Goal: Transaction & Acquisition: Purchase product/service

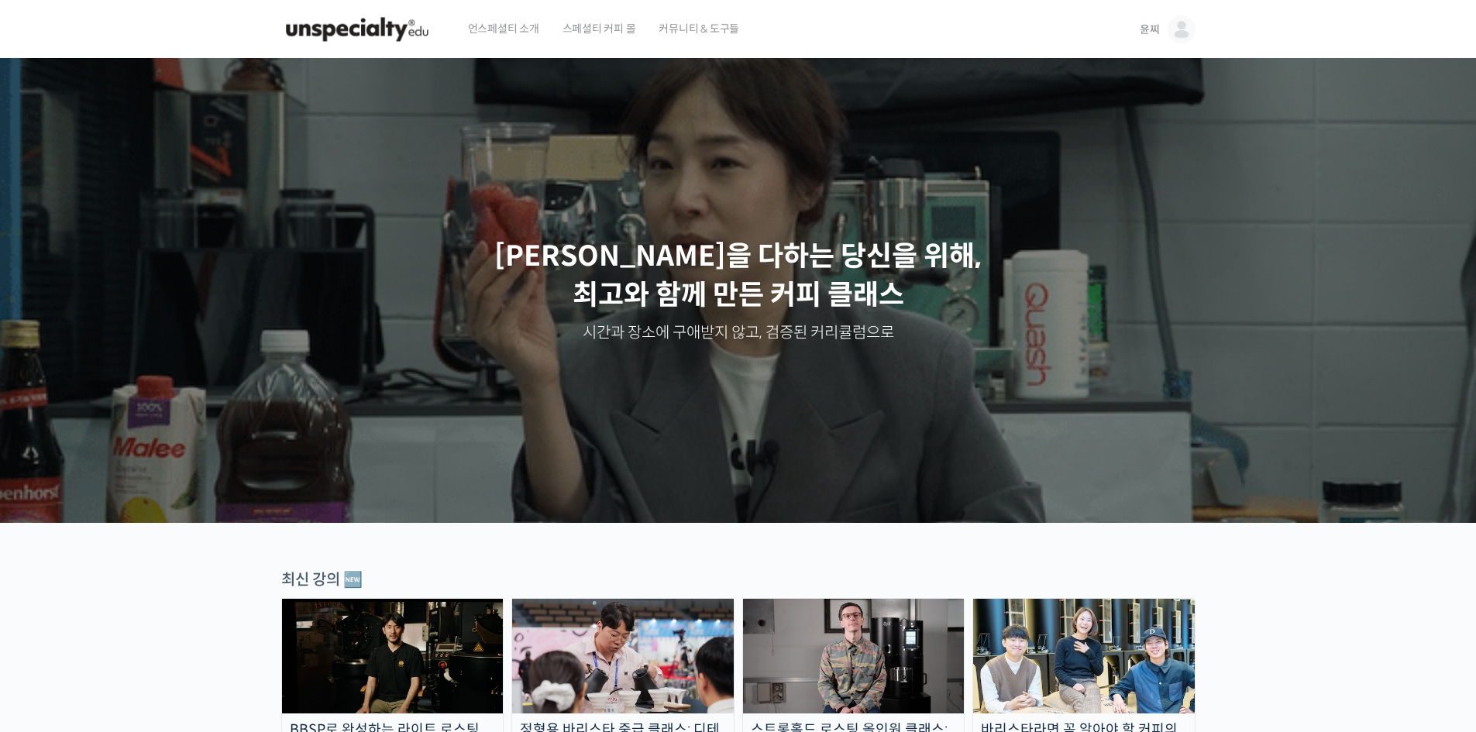
click at [1145, 37] on link "윤찌" at bounding box center [1168, 29] width 56 height 59
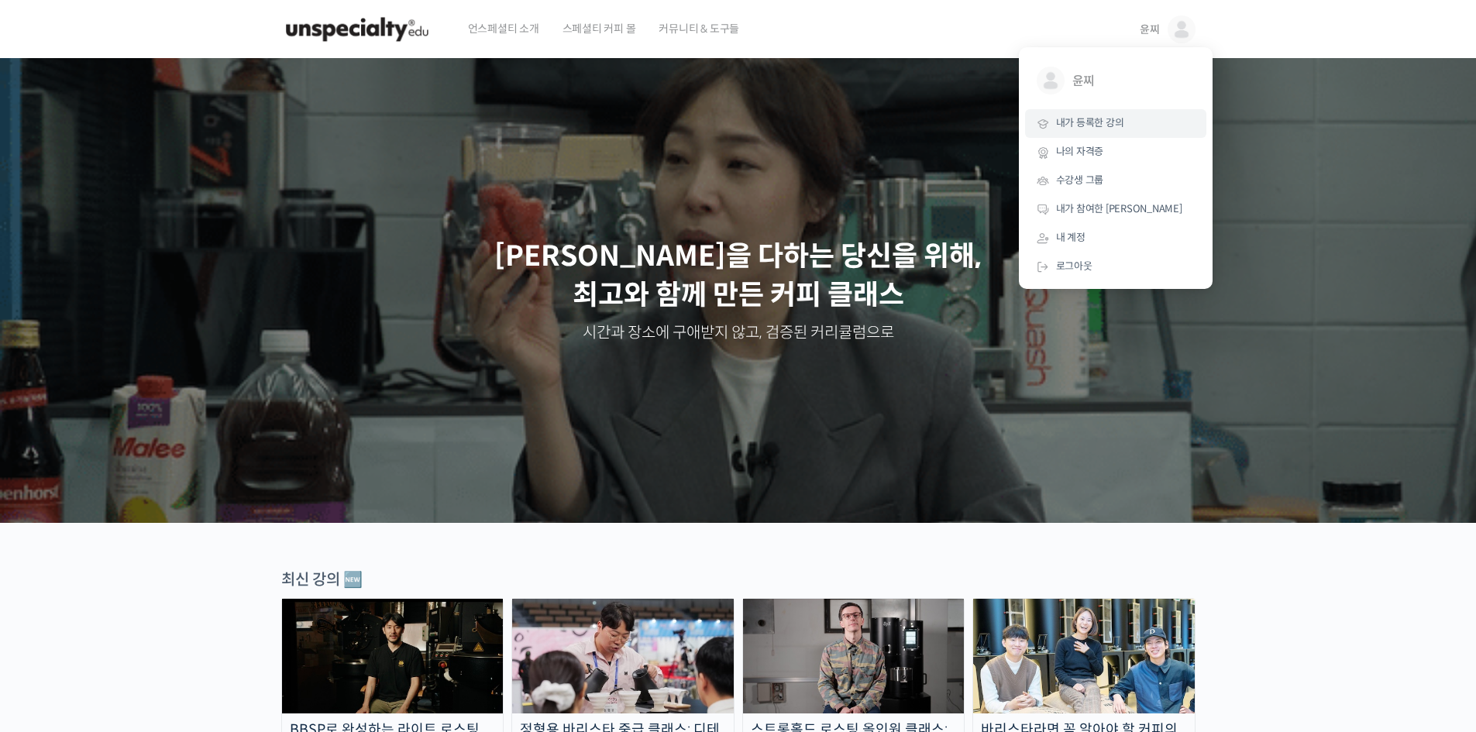
click at [1105, 129] on span "내가 등록한 강의" at bounding box center [1090, 122] width 68 height 13
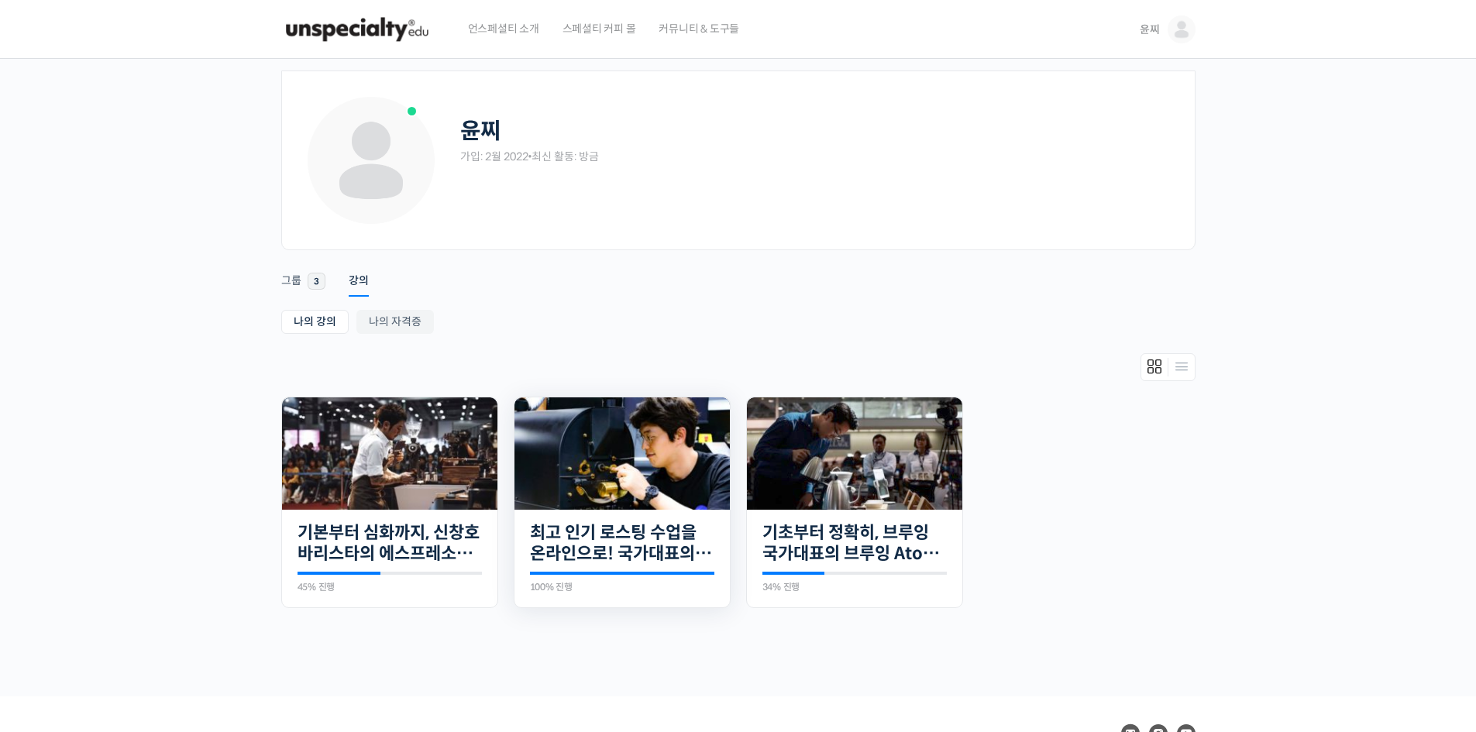
click at [628, 446] on img at bounding box center [621, 453] width 215 height 112
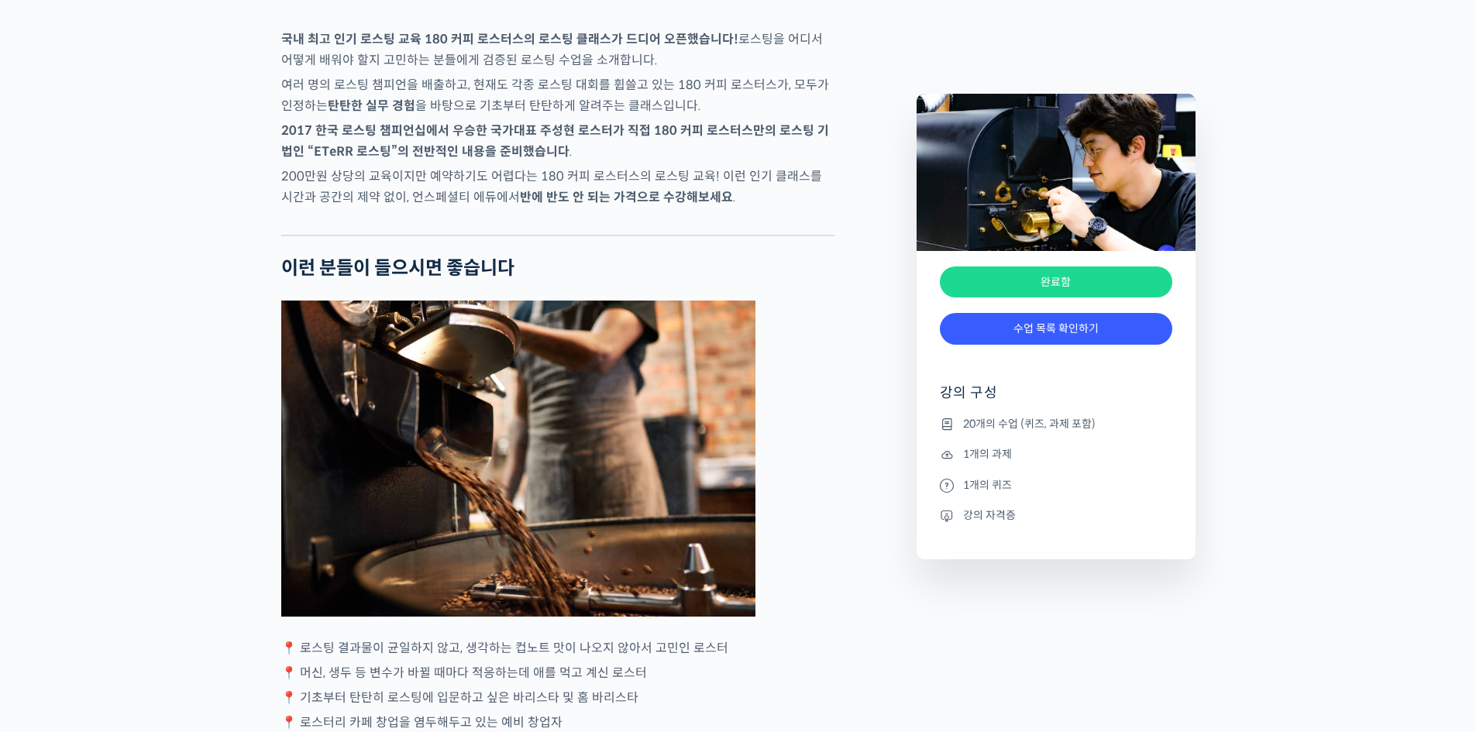
scroll to position [2557, 0]
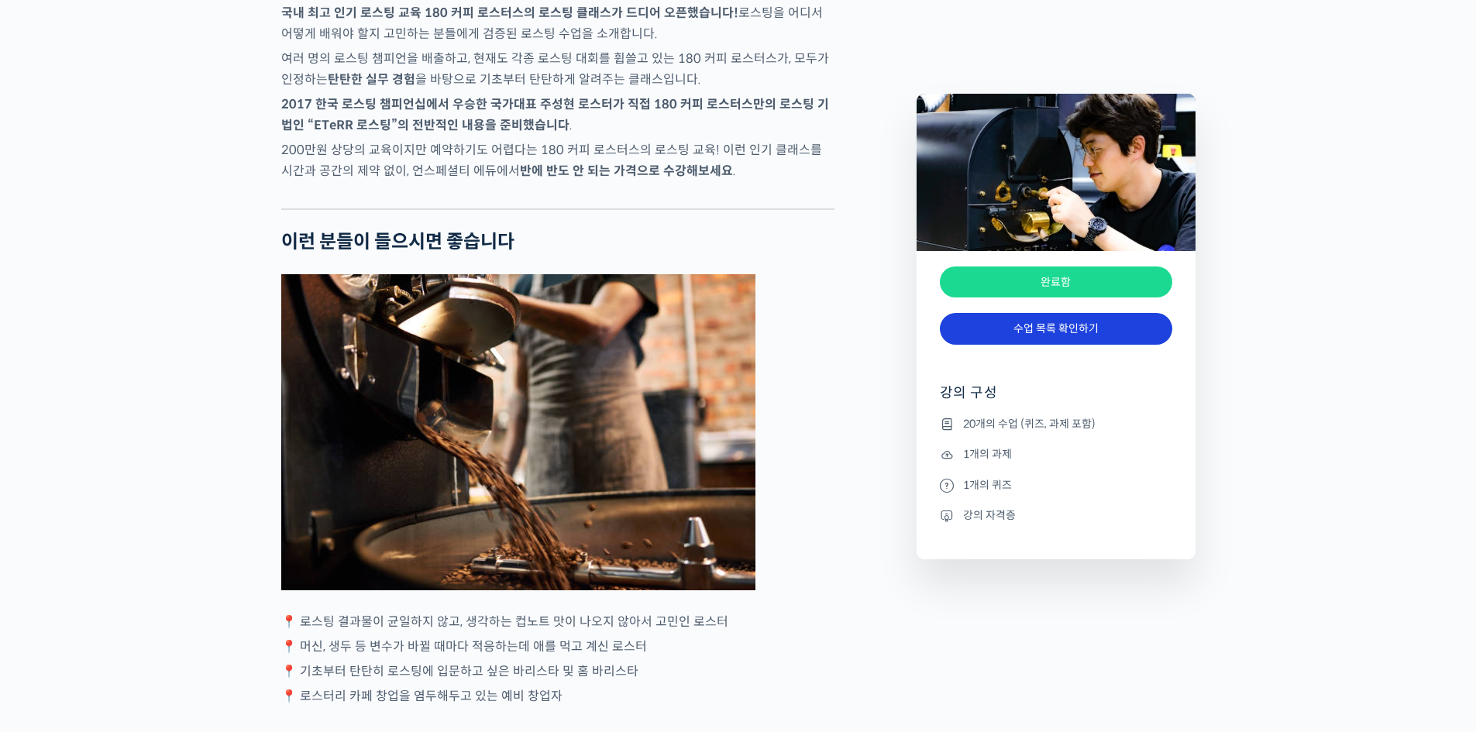
click at [1054, 335] on link "수업 목록 확인하기" at bounding box center [1056, 329] width 232 height 32
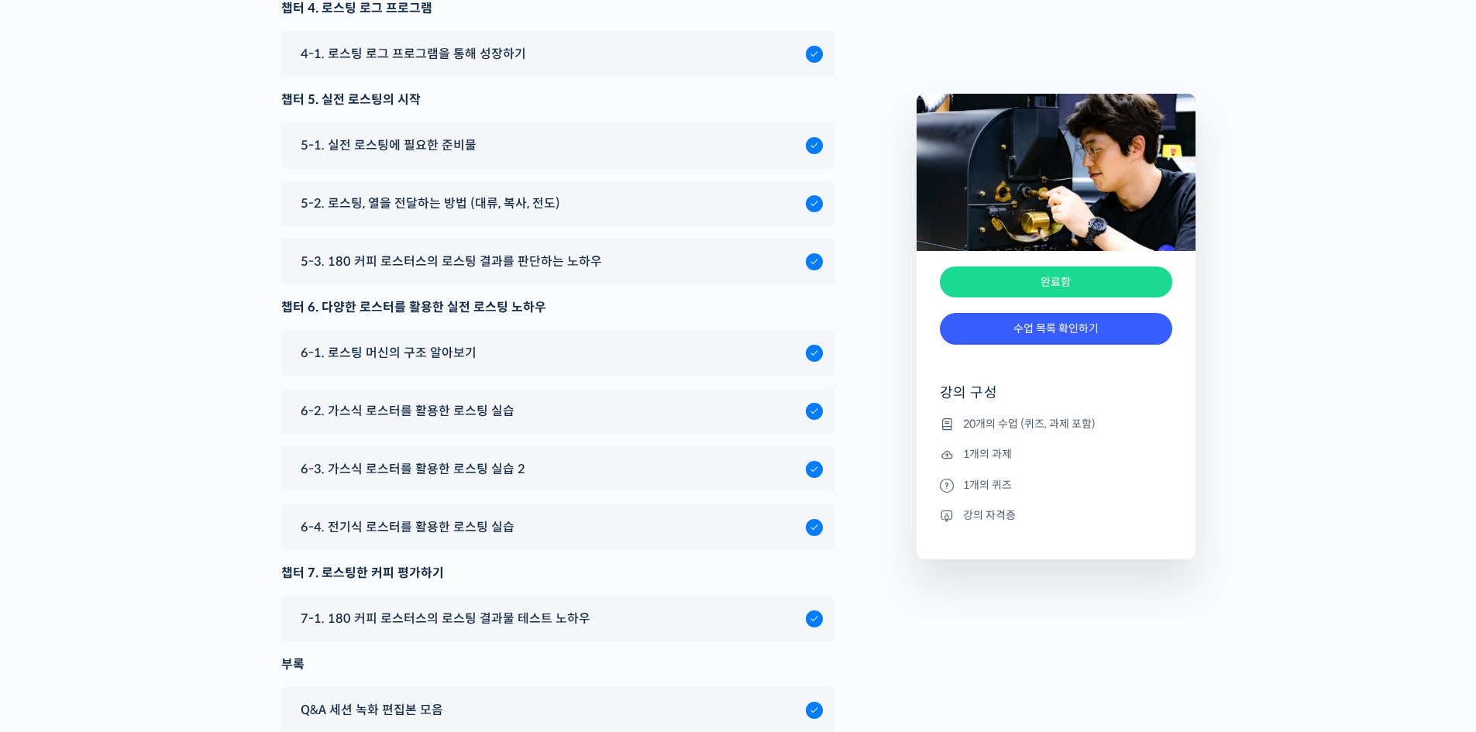
scroll to position [7926, 0]
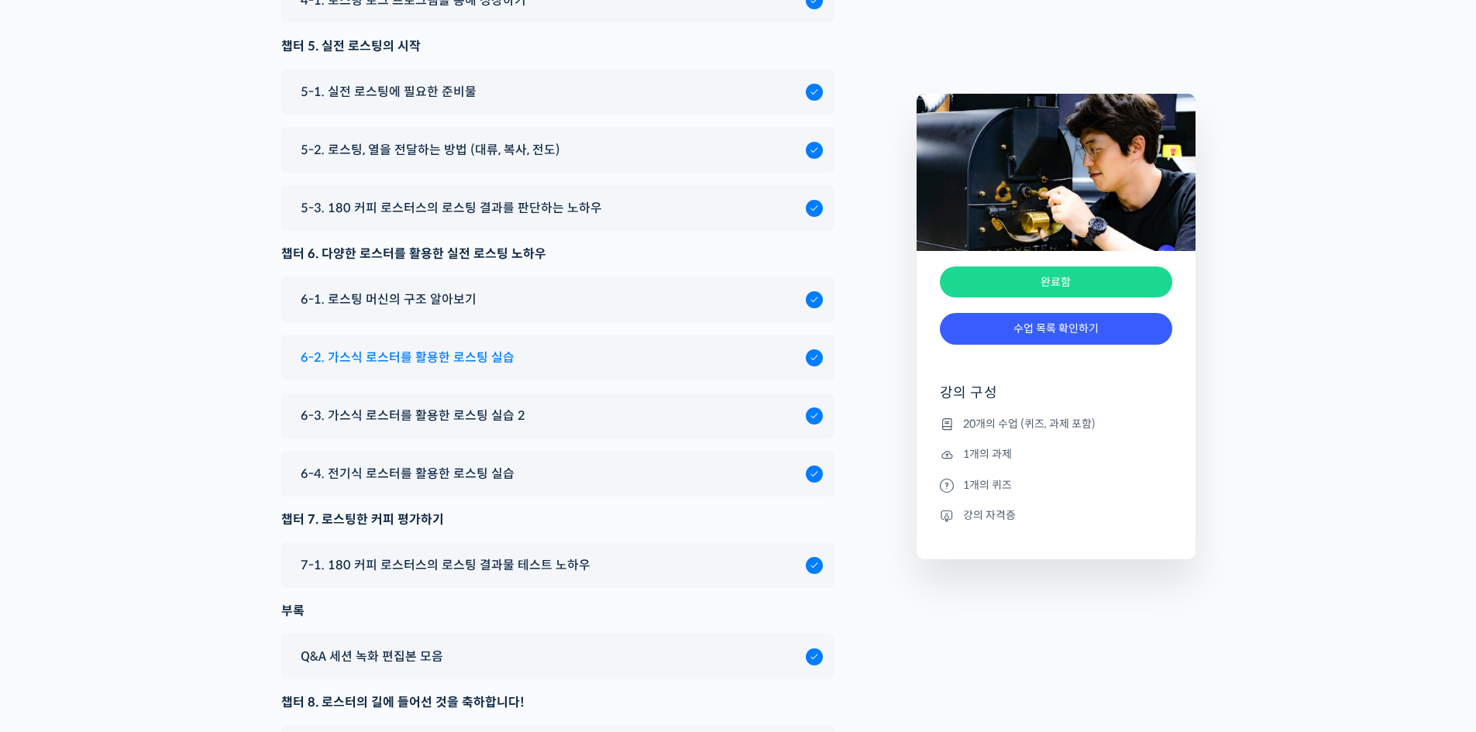
click at [486, 368] on span "6-2. 가스식 로스터를 활용한 로스팅 실습" at bounding box center [408, 357] width 214 height 21
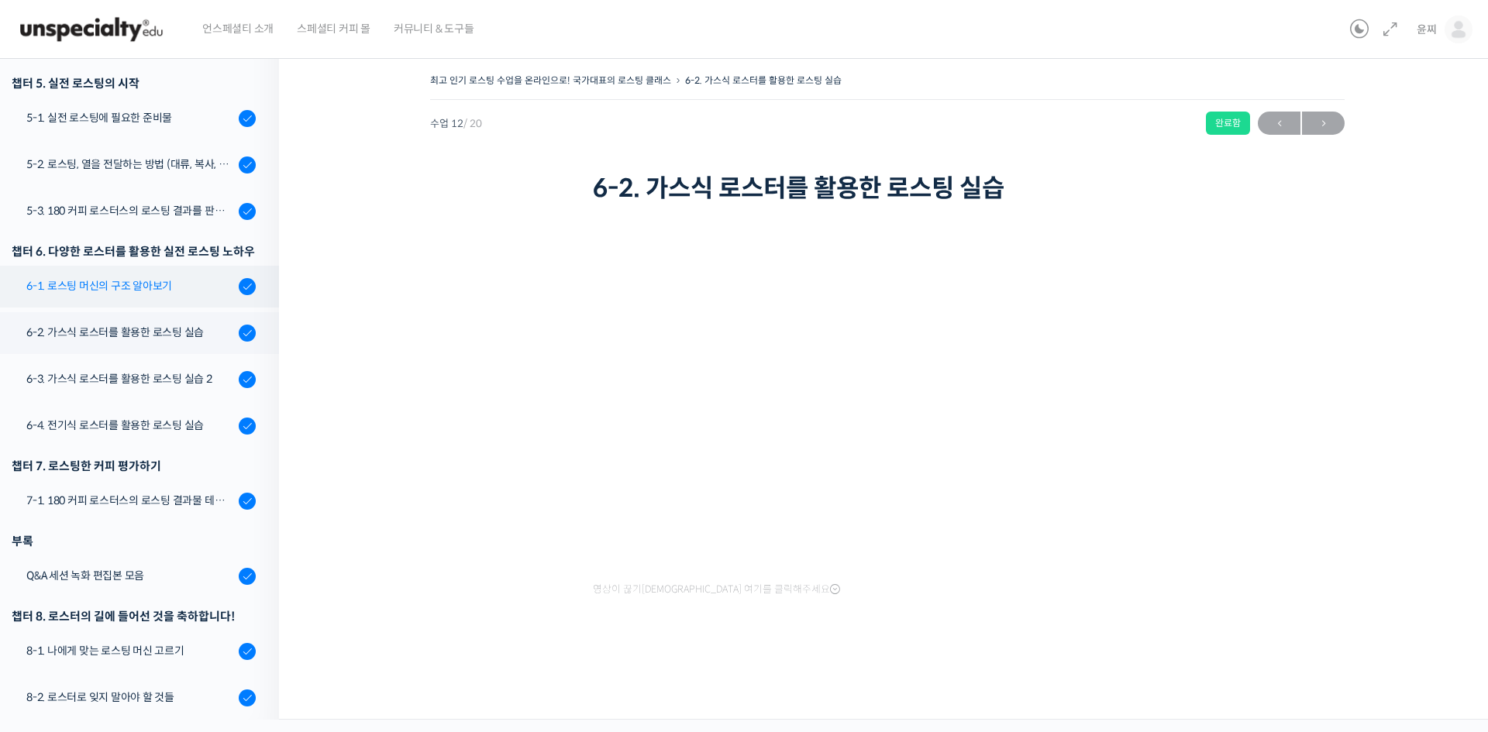
scroll to position [550, 0]
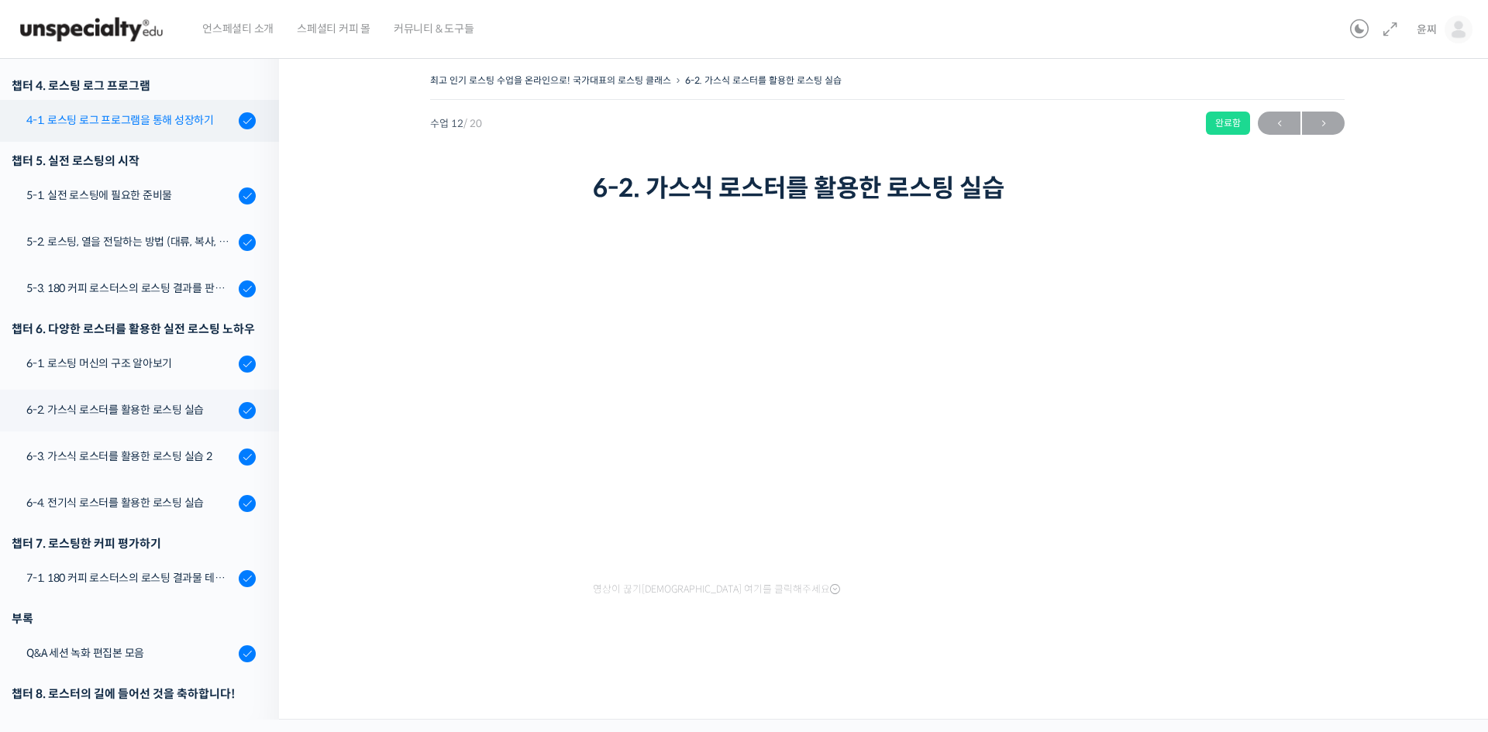
click at [119, 115] on div "4-1. 로스팅 로그 프로그램을 통해 성장하기" at bounding box center [130, 120] width 208 height 17
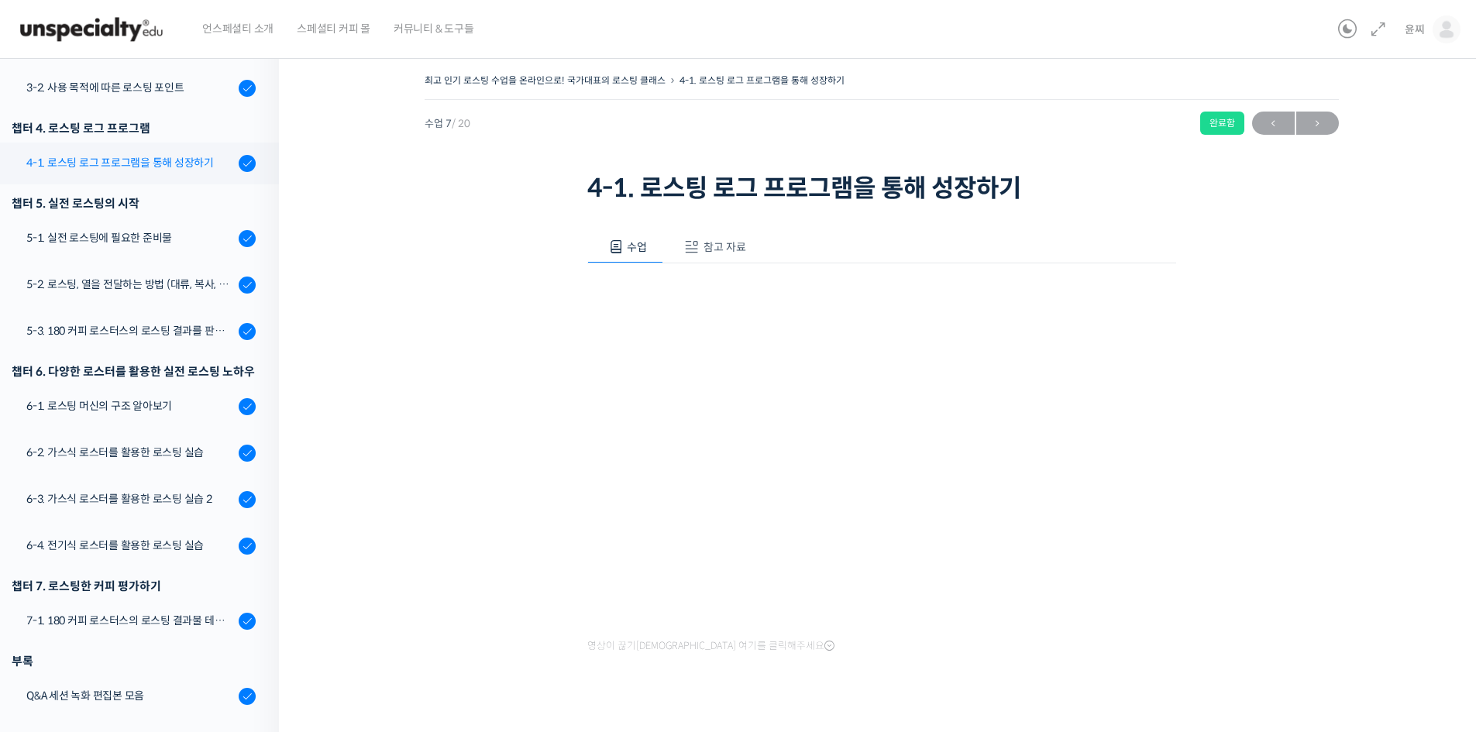
scroll to position [408, 0]
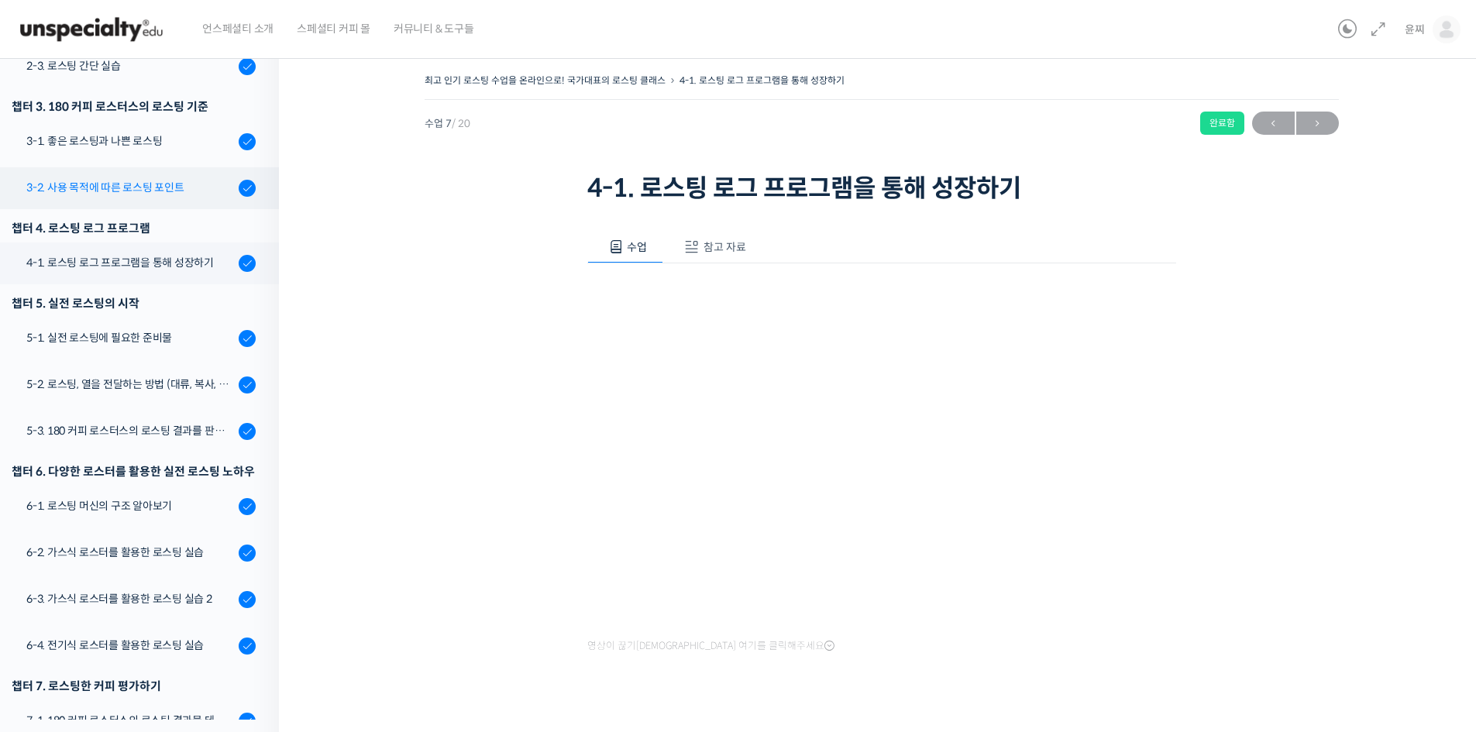
click at [145, 186] on div "3-2. 사용 목적에 따른 로스팅 포인트" at bounding box center [130, 187] width 208 height 17
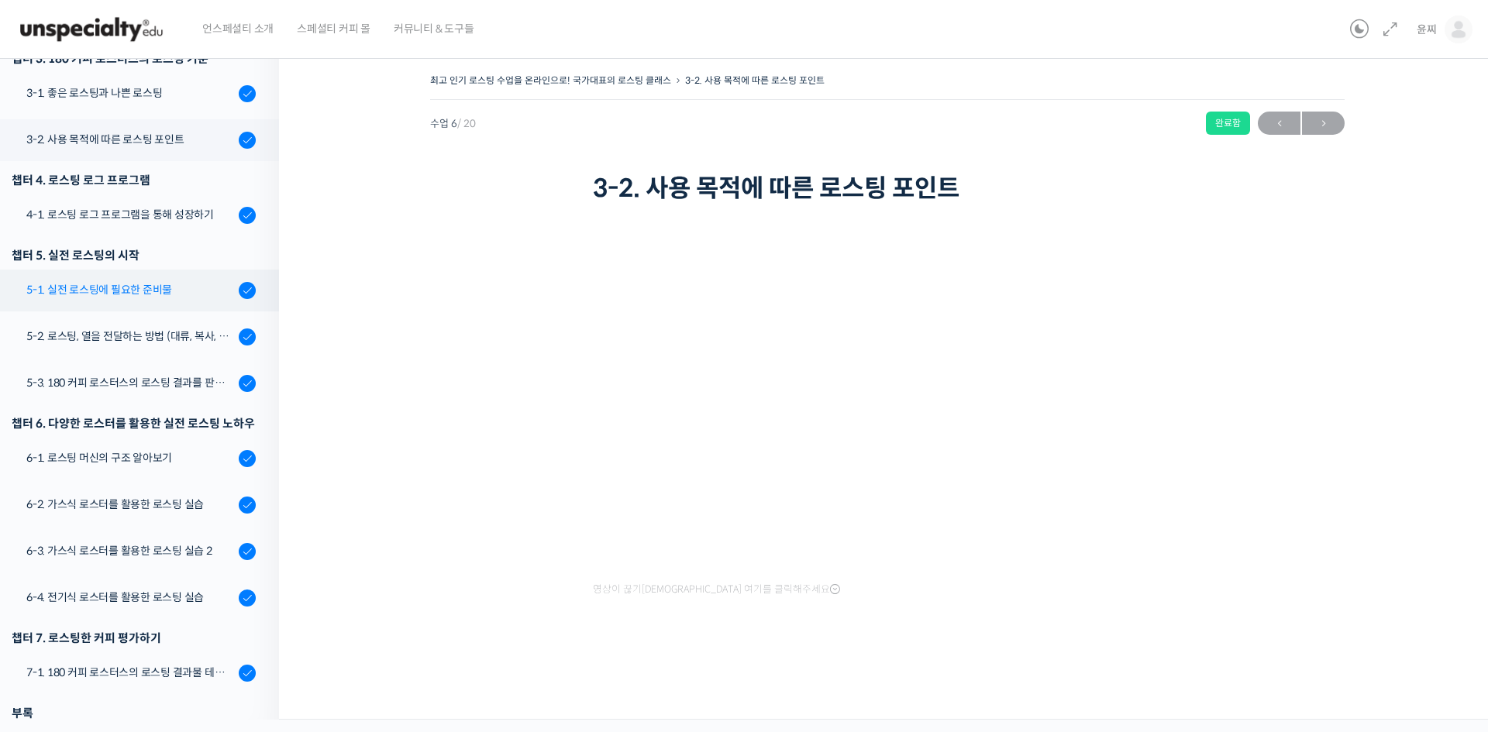
scroll to position [516, 0]
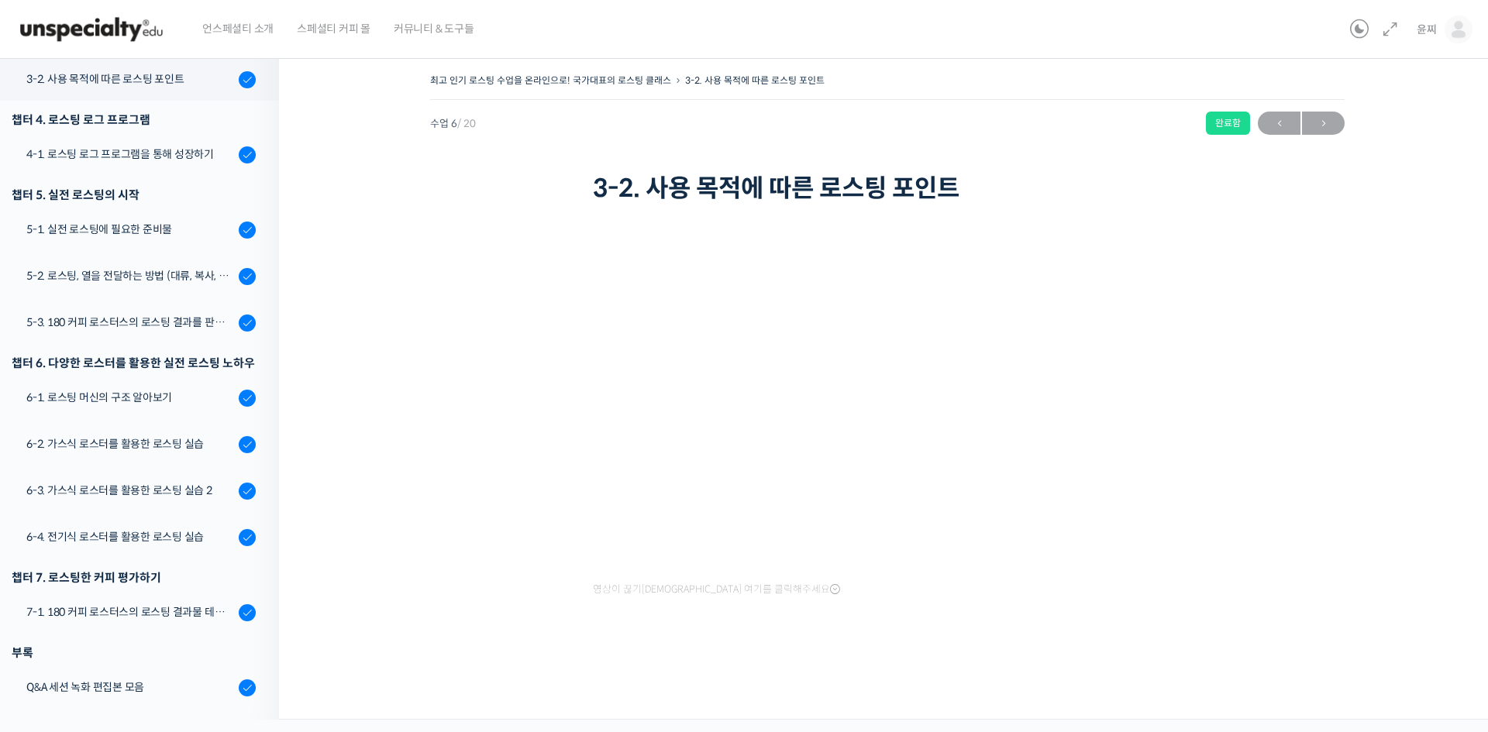
click at [91, 35] on img at bounding box center [91, 29] width 152 height 46
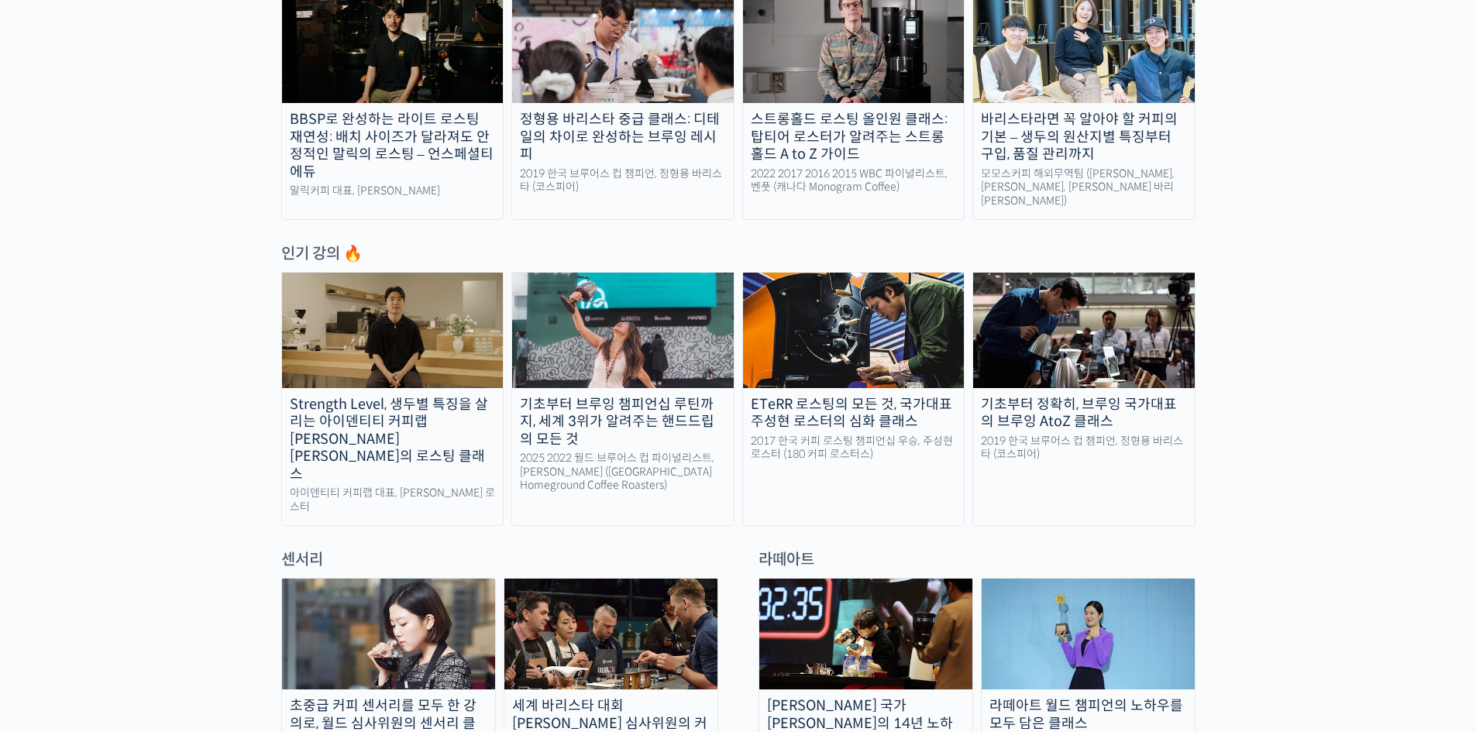
scroll to position [620, 0]
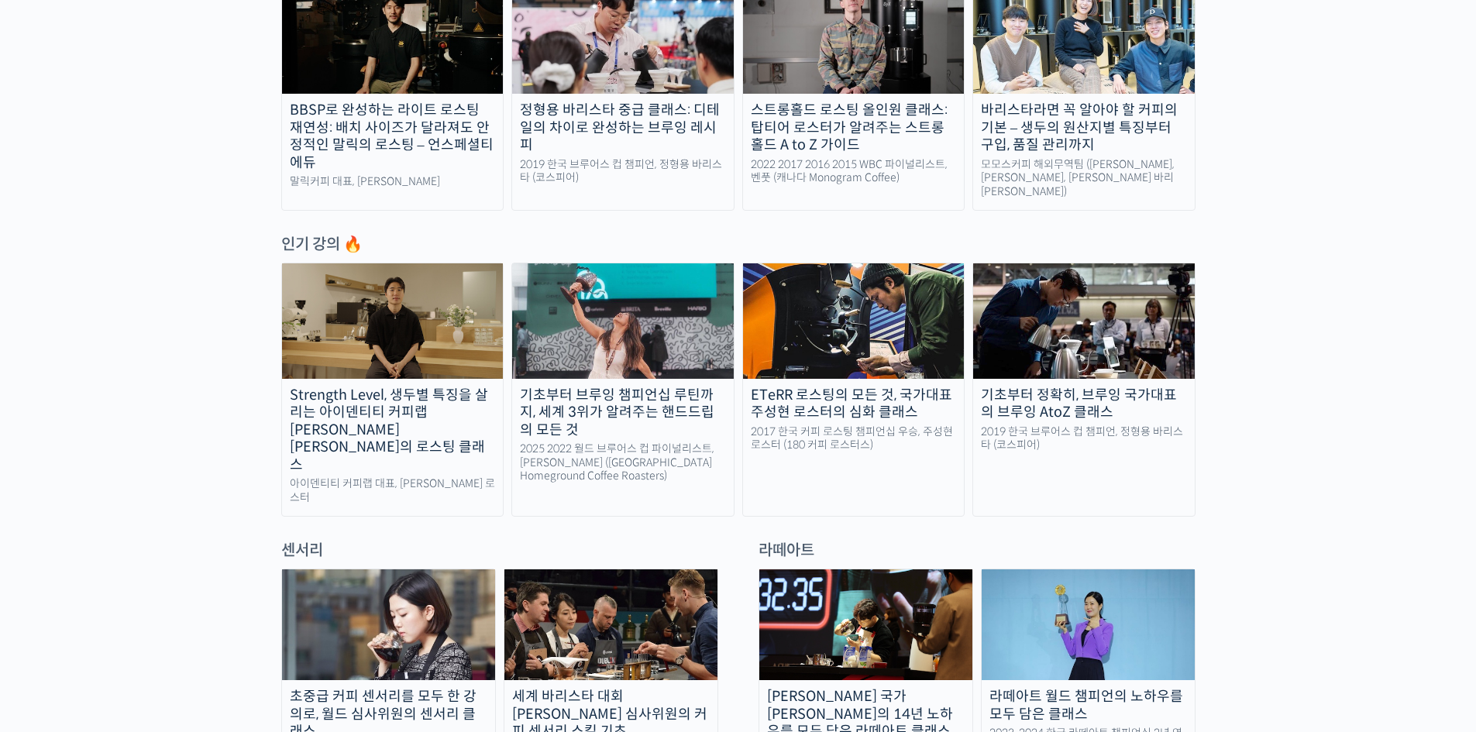
click at [455, 345] on img at bounding box center [393, 320] width 222 height 115
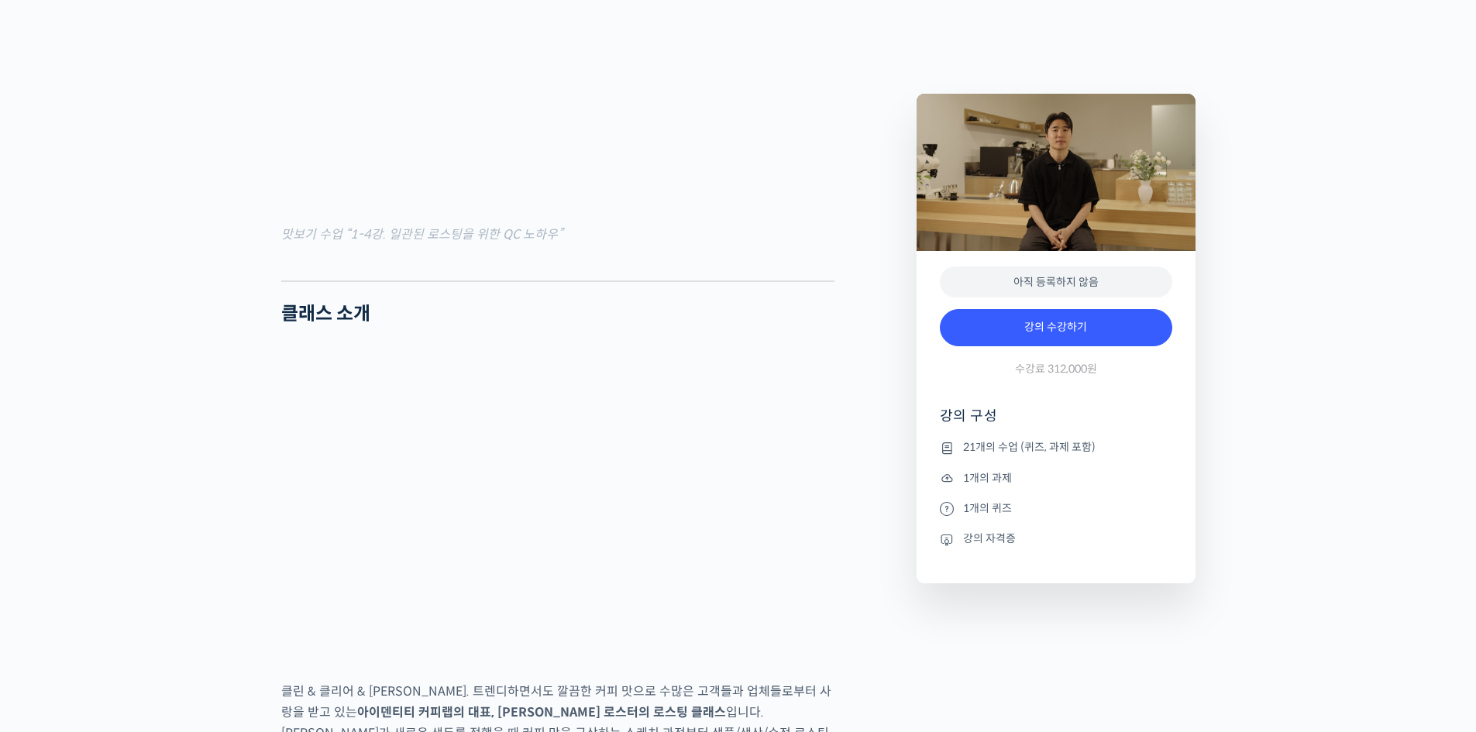
scroll to position [1937, 0]
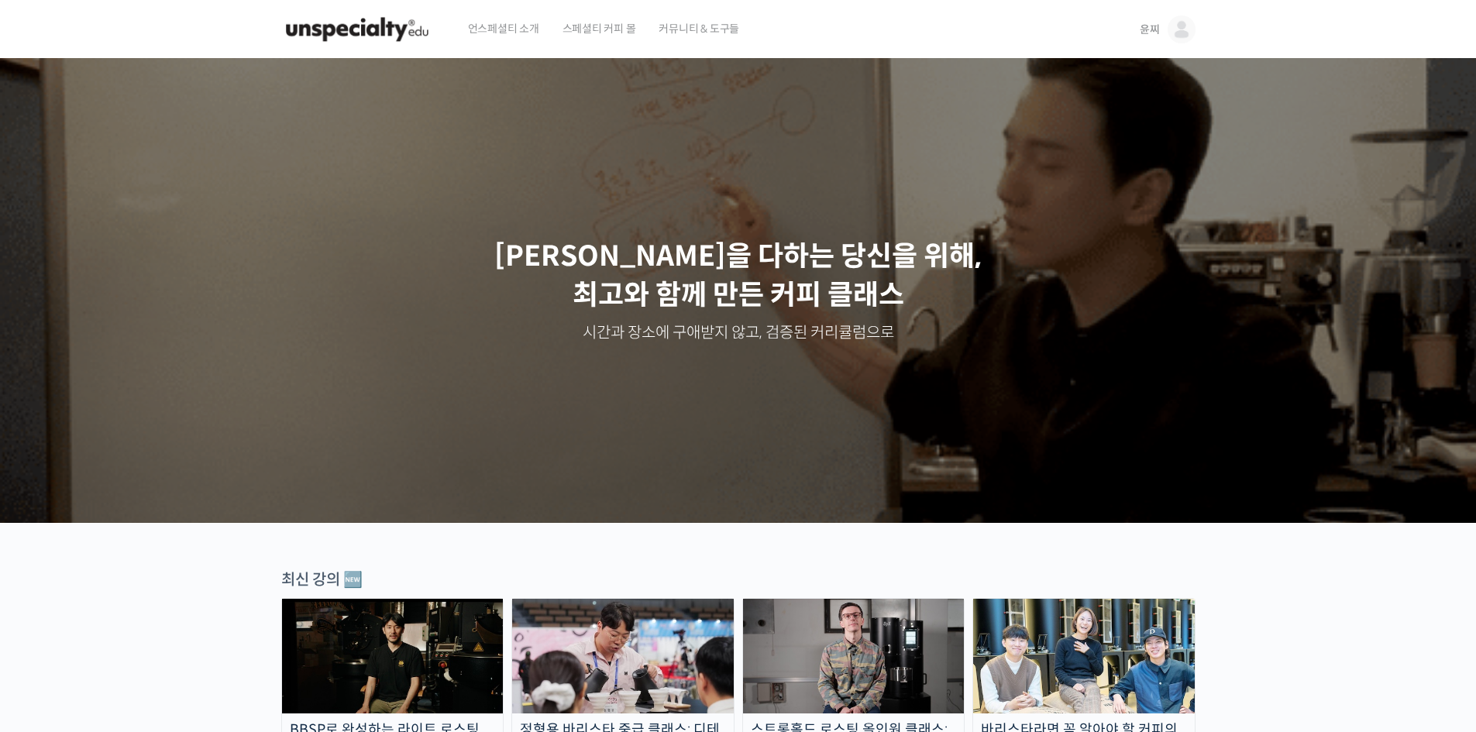
click at [593, 30] on span "스페셜티 커피 몰" at bounding box center [599, 28] width 74 height 59
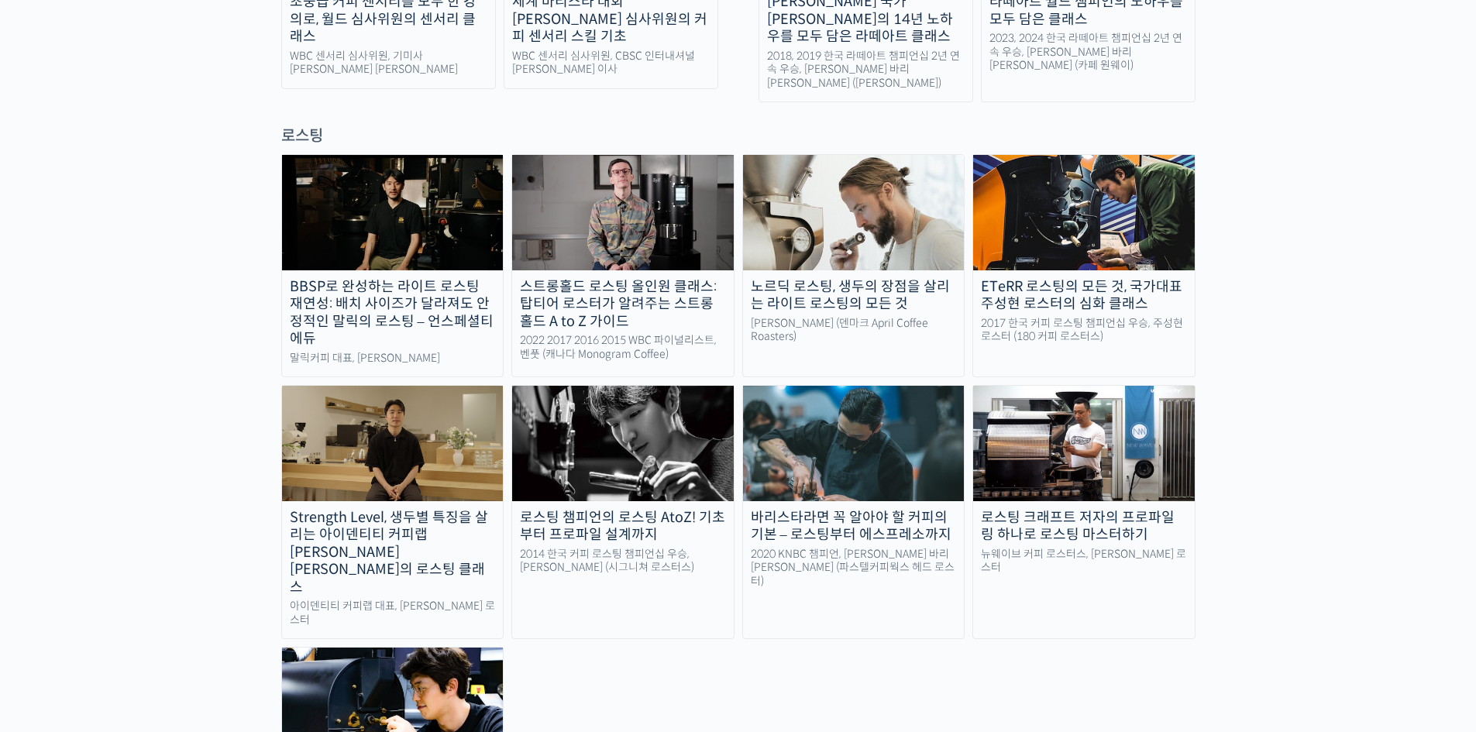
scroll to position [1317, 0]
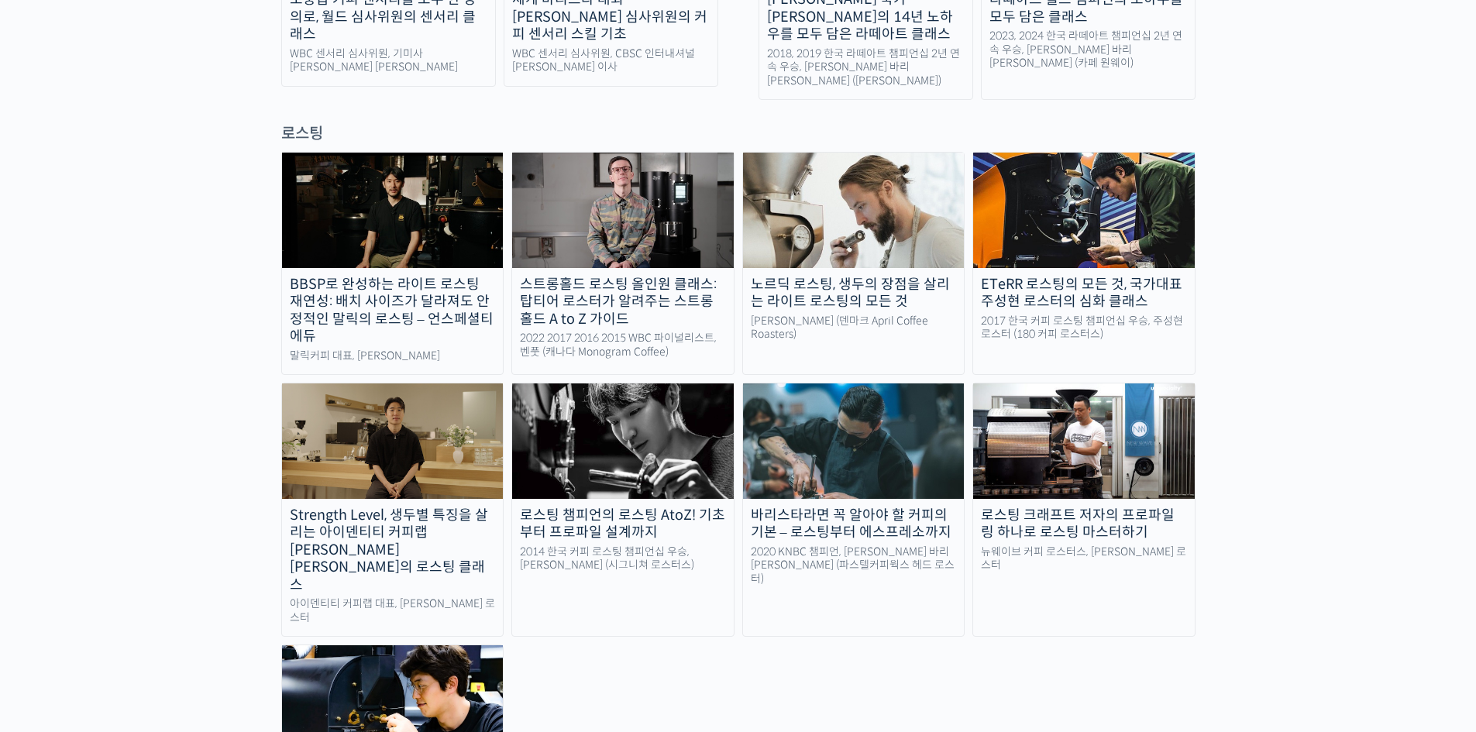
click at [1166, 174] on img at bounding box center [1084, 210] width 222 height 115
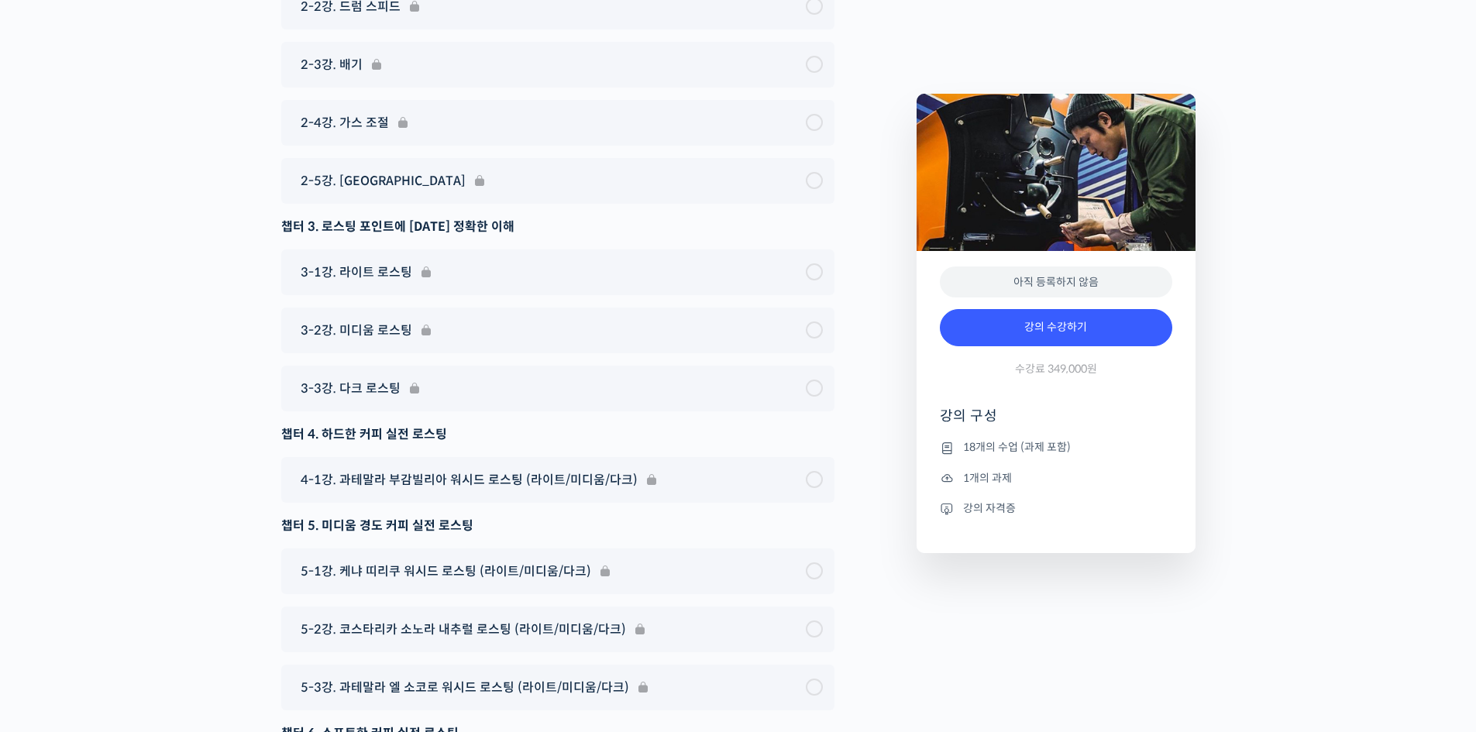
scroll to position [8755, 0]
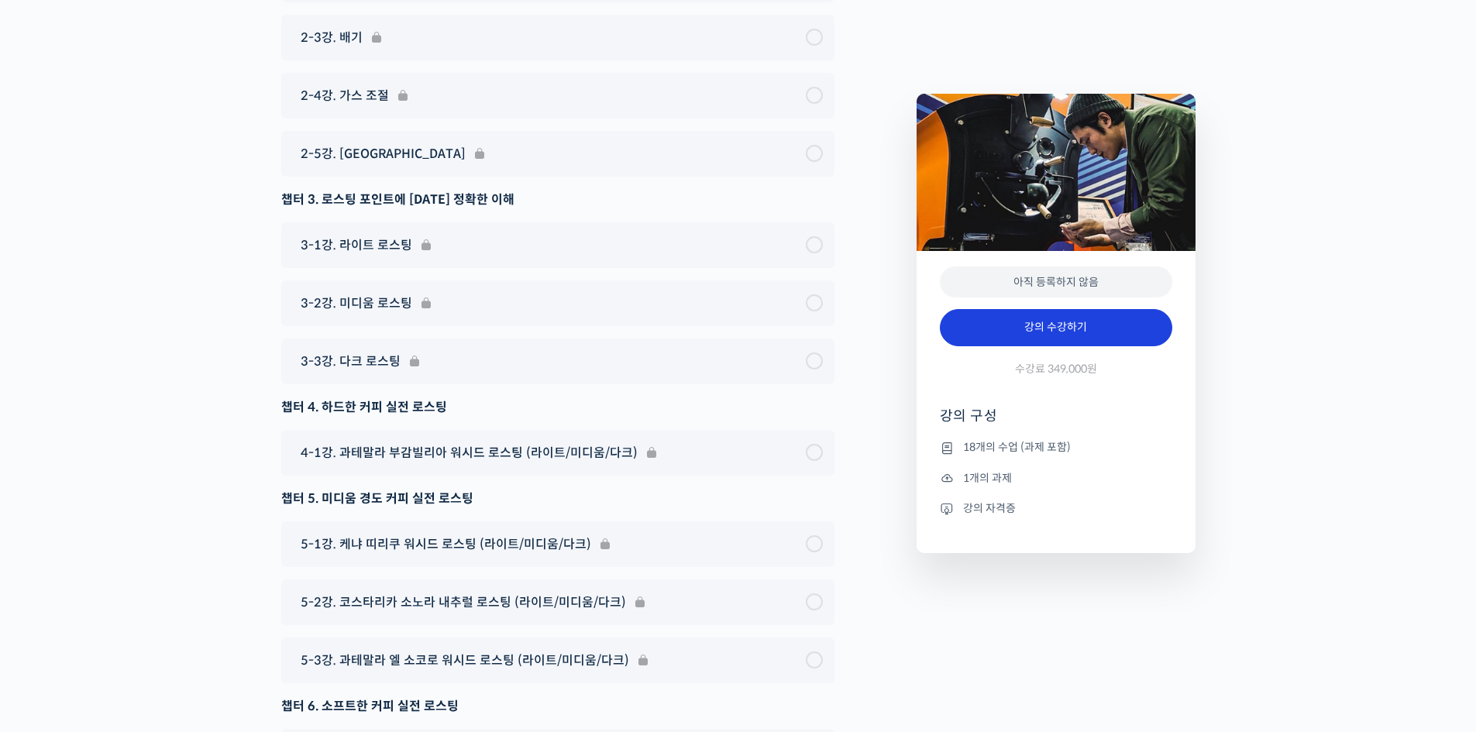
click at [1061, 336] on link "강의 수강하기" at bounding box center [1056, 327] width 232 height 37
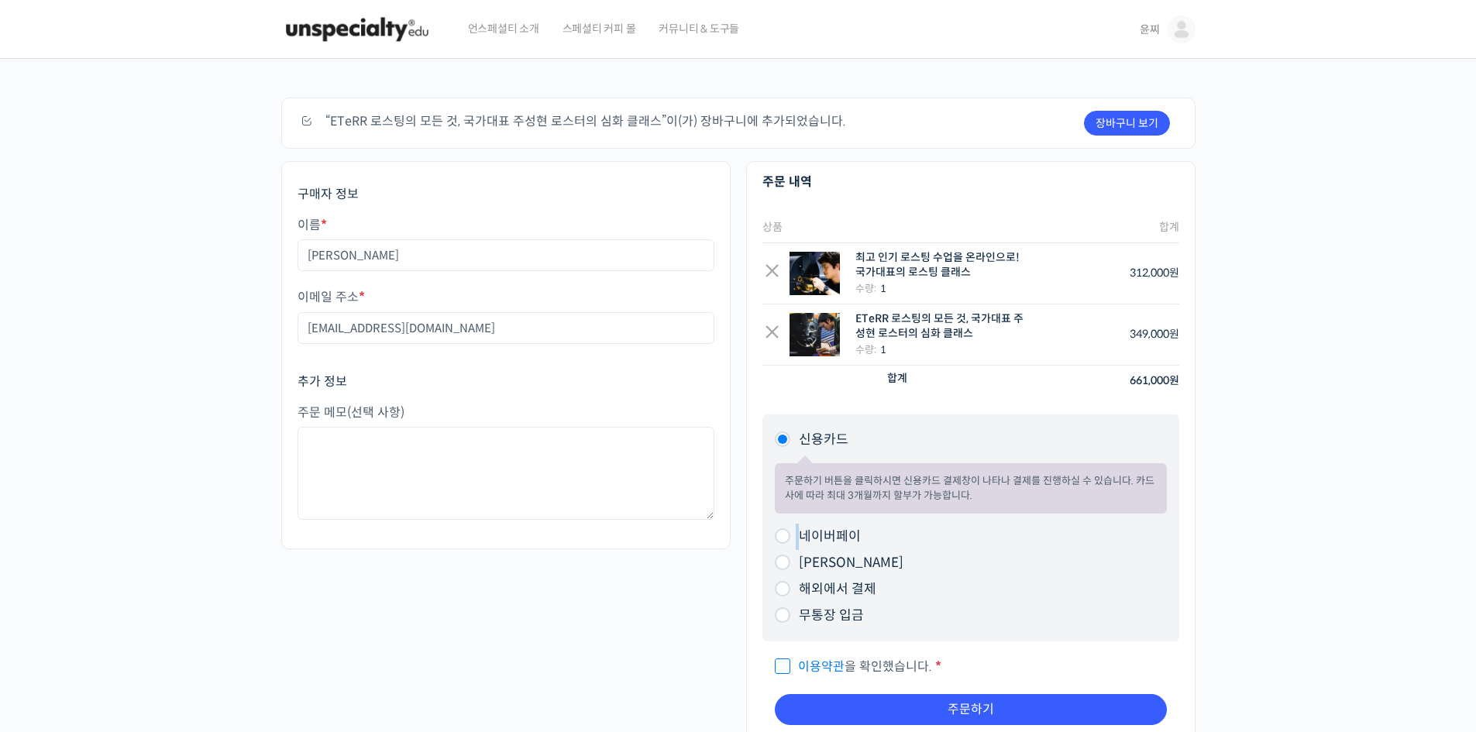
click at [796, 533] on li "네이버페이 주문하기 버튼을 [PERSON_NAME] 네이버페이 결제창이 나타나 결제를 진행하실 수 있습니다." at bounding box center [971, 537] width 392 height 26
click at [783, 541] on input "네이버페이" at bounding box center [782, 535] width 15 height 15
radio input "true"
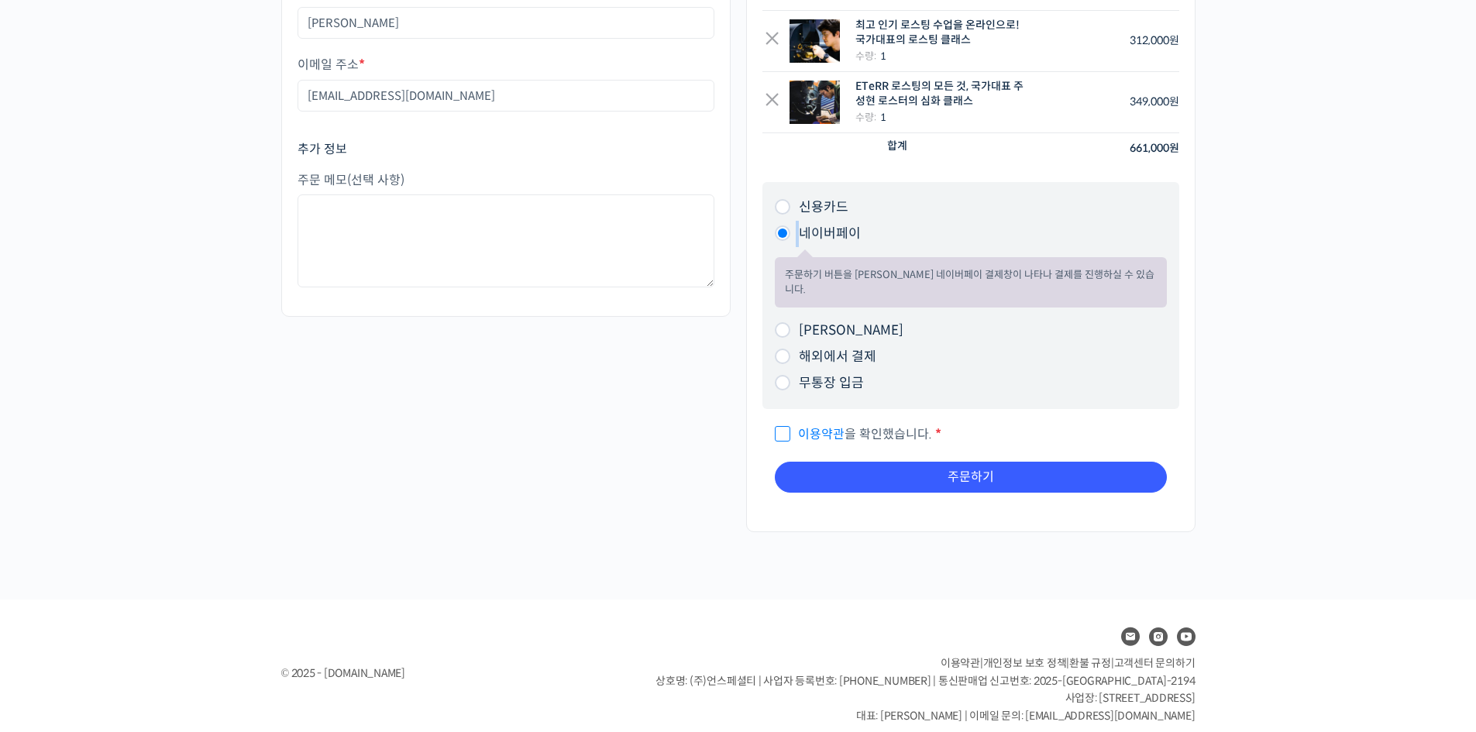
scroll to position [77, 0]
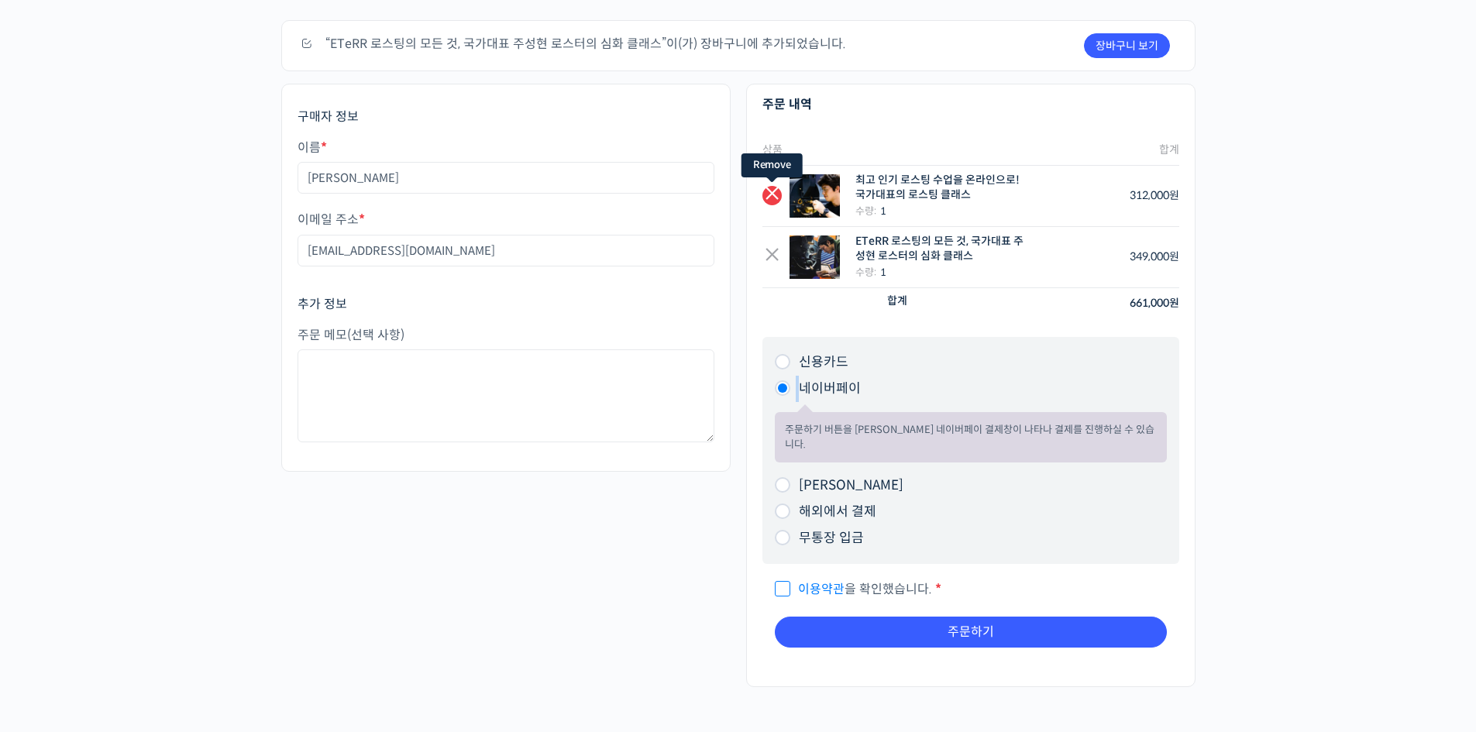
click at [776, 197] on link "×" at bounding box center [771, 195] width 19 height 19
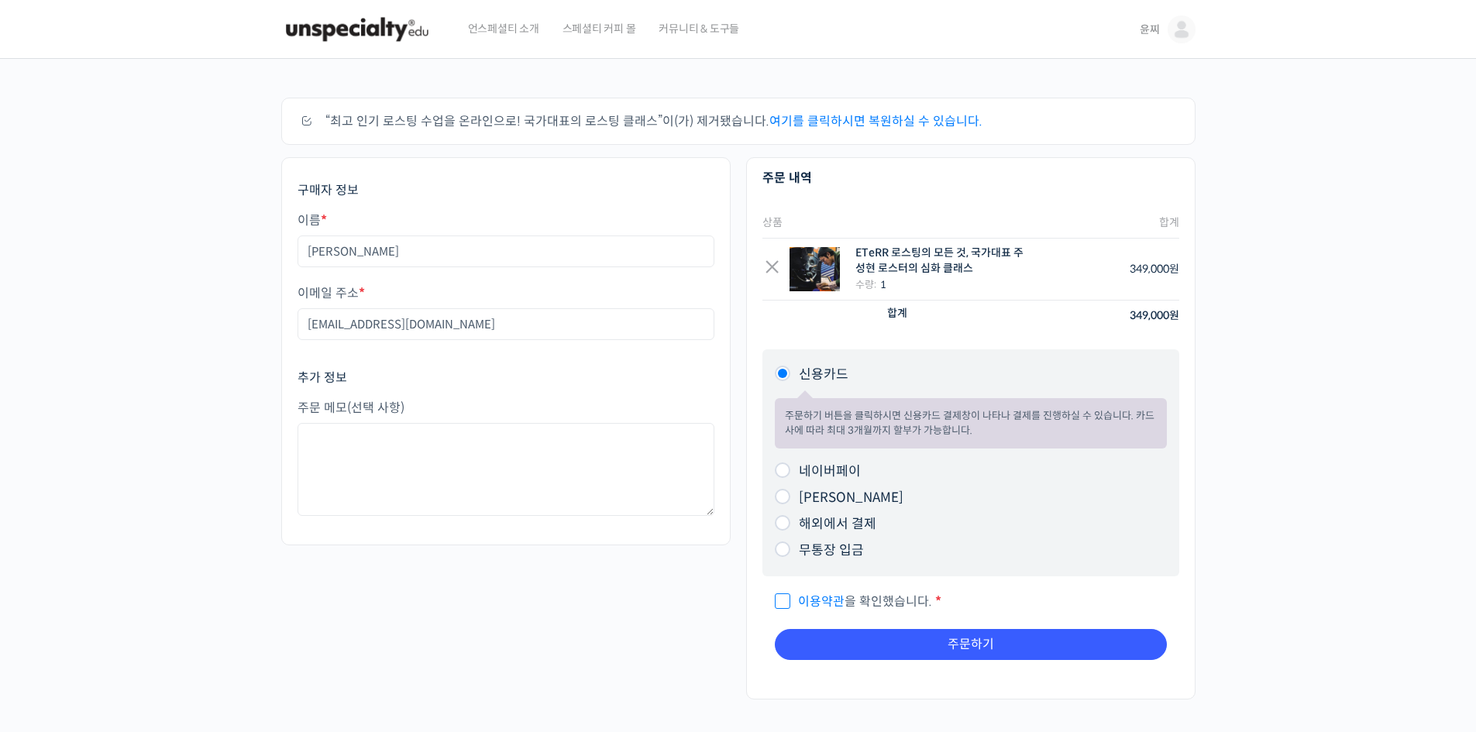
click at [785, 473] on input "네이버페이" at bounding box center [782, 470] width 15 height 15
radio input "true"
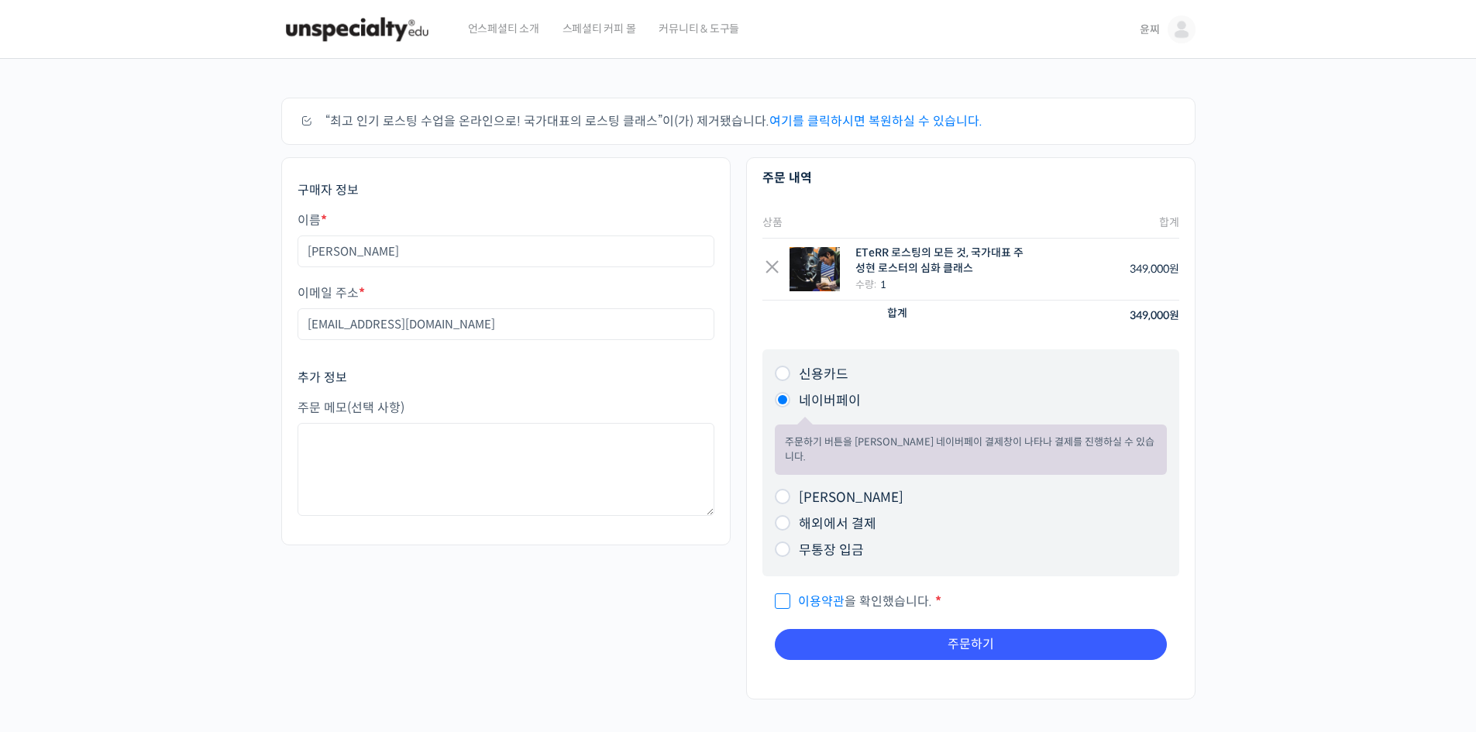
click at [785, 593] on span "이용약관 을 확인했습니다." at bounding box center [853, 601] width 157 height 16
click at [785, 590] on input "이용약관 을 확인했습니다. *" at bounding box center [780, 595] width 10 height 10
checkbox input "true"
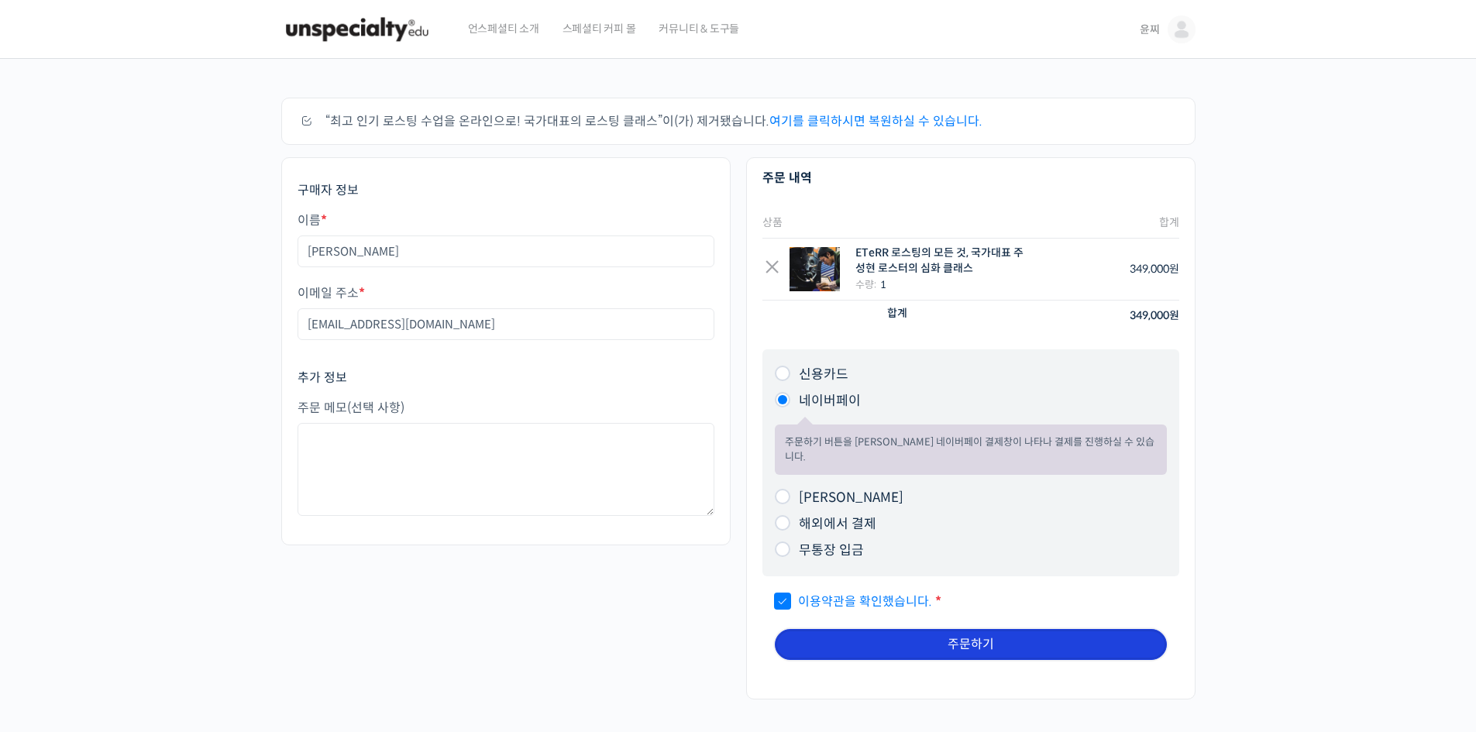
click at [879, 633] on button "주문하기" at bounding box center [971, 644] width 392 height 31
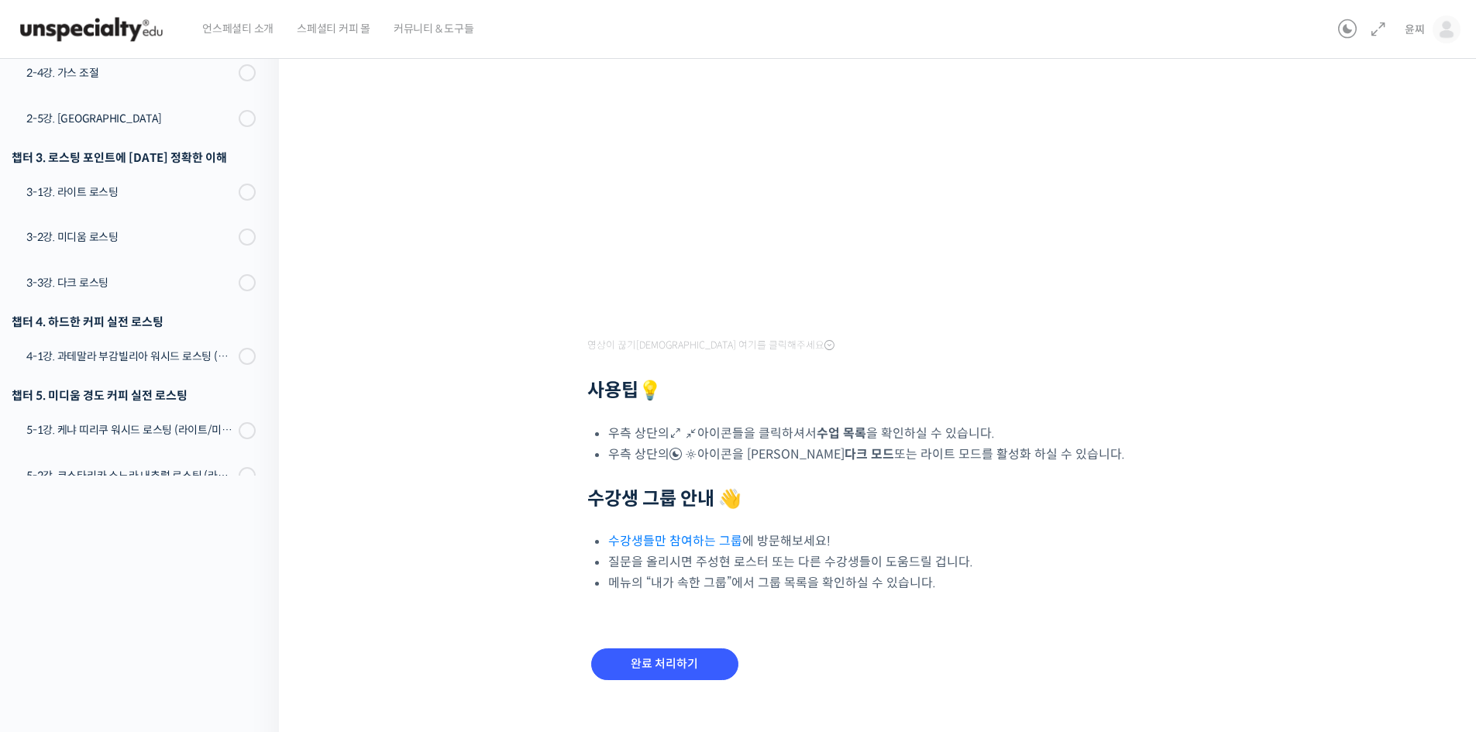
scroll to position [265, 0]
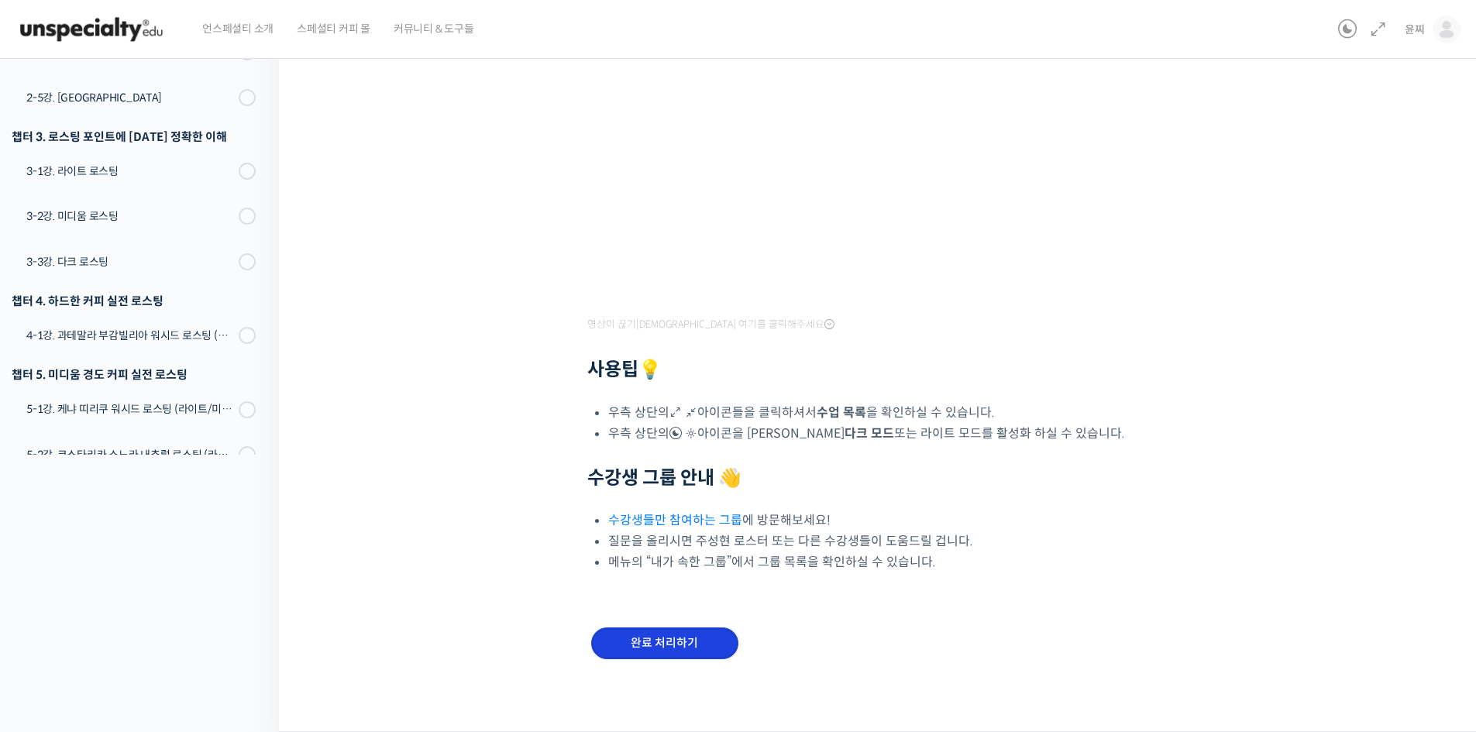
click at [659, 631] on input "완료 처리하기" at bounding box center [664, 644] width 147 height 32
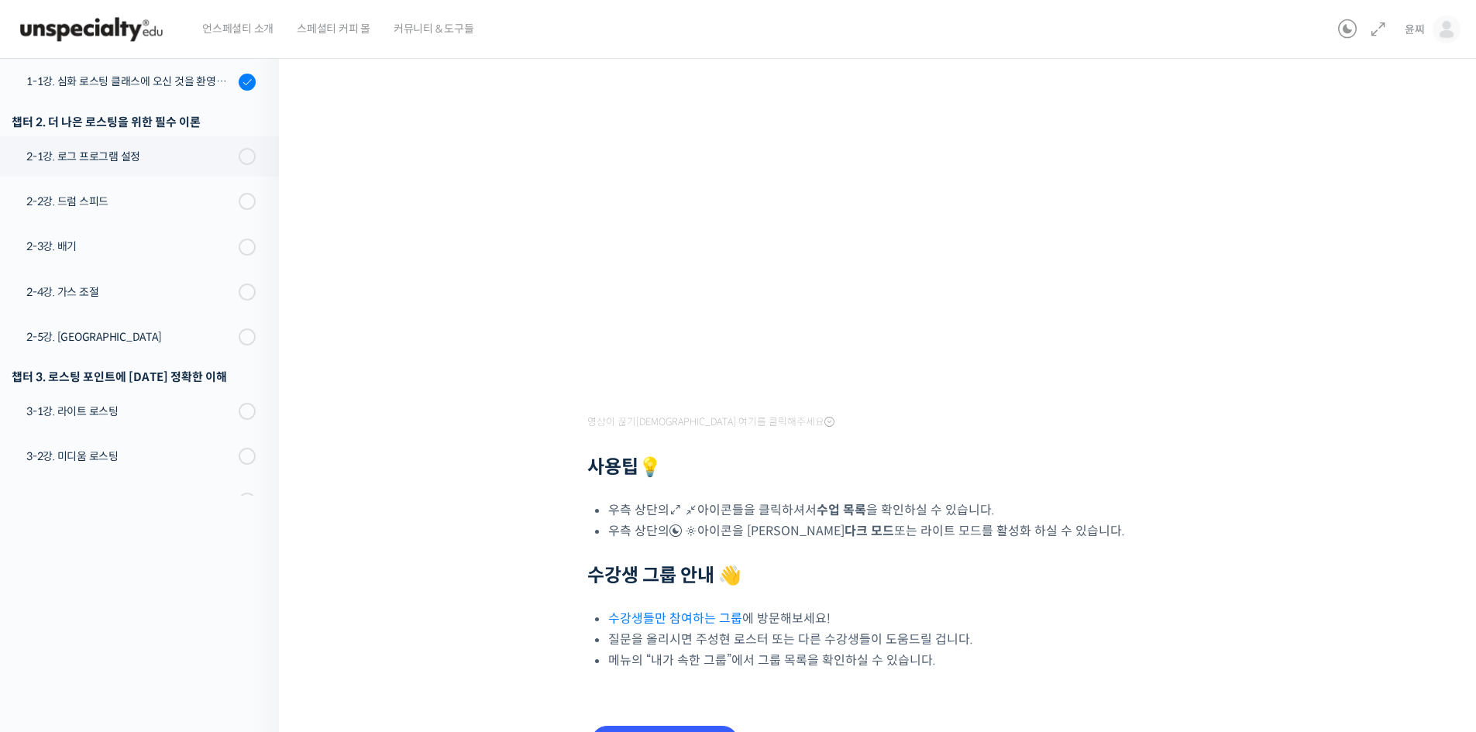
scroll to position [12, 0]
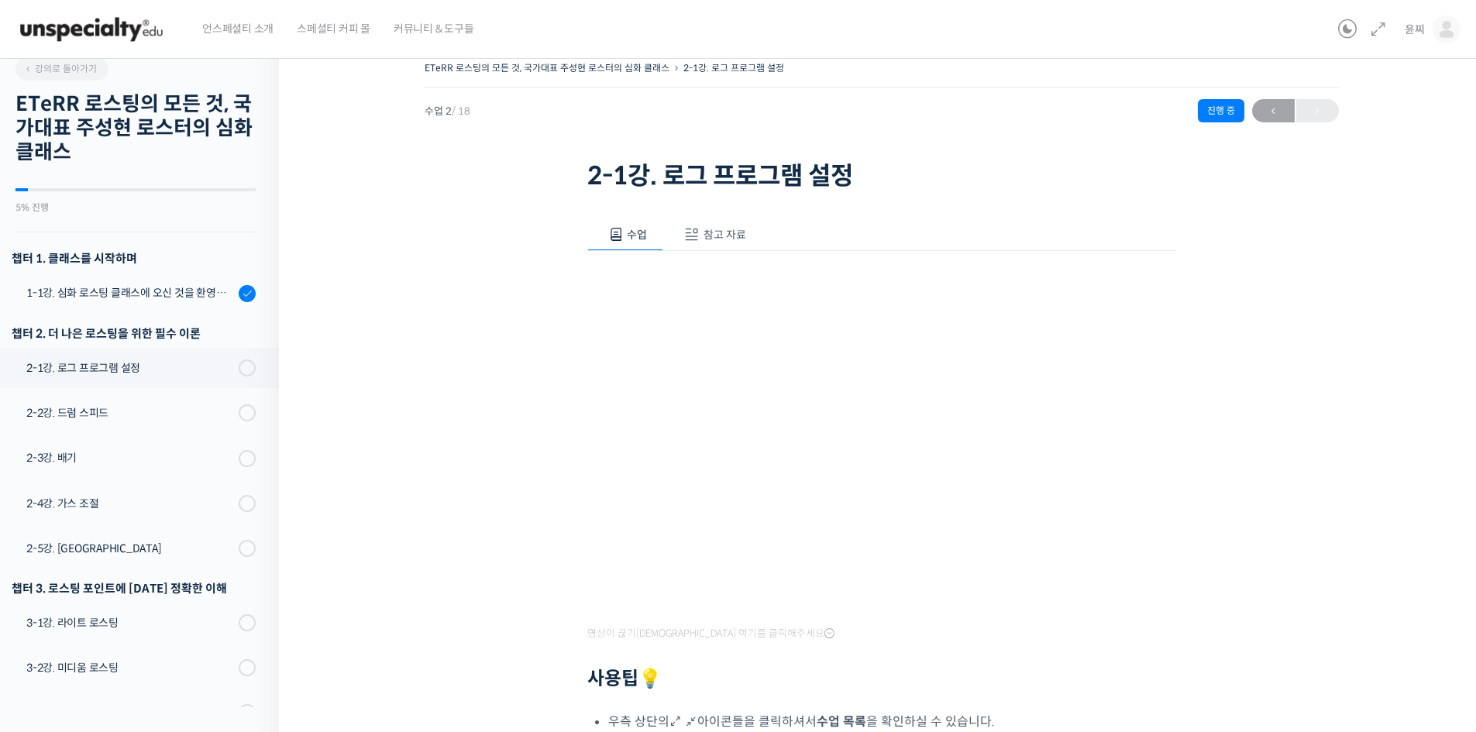
click at [745, 238] on span "참고 자료" at bounding box center [724, 235] width 43 height 14
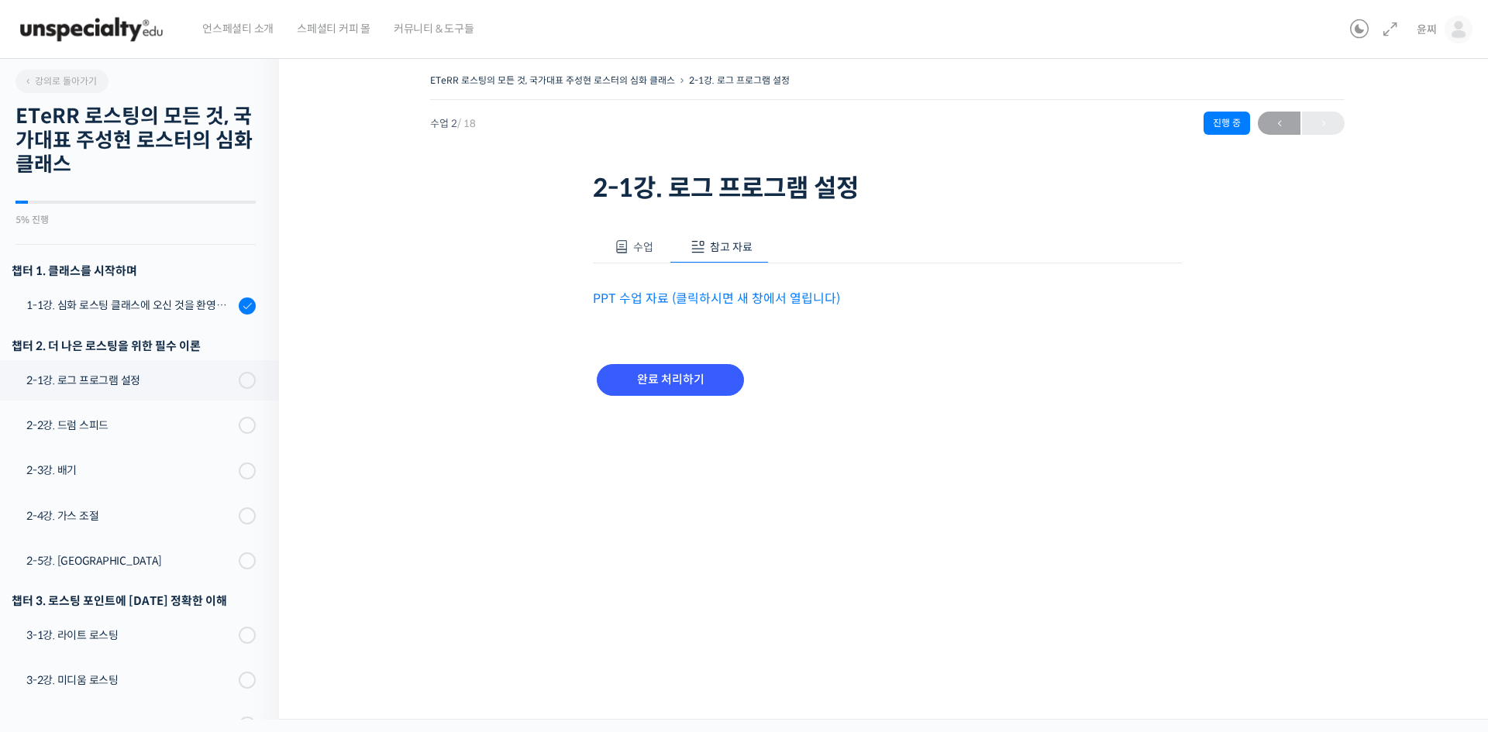
click at [679, 300] on link "PPT 수업 자료 (클릭하시면 새 창에서 열립니다)" at bounding box center [716, 299] width 247 height 16
click at [627, 259] on button "수업" at bounding box center [631, 247] width 77 height 33
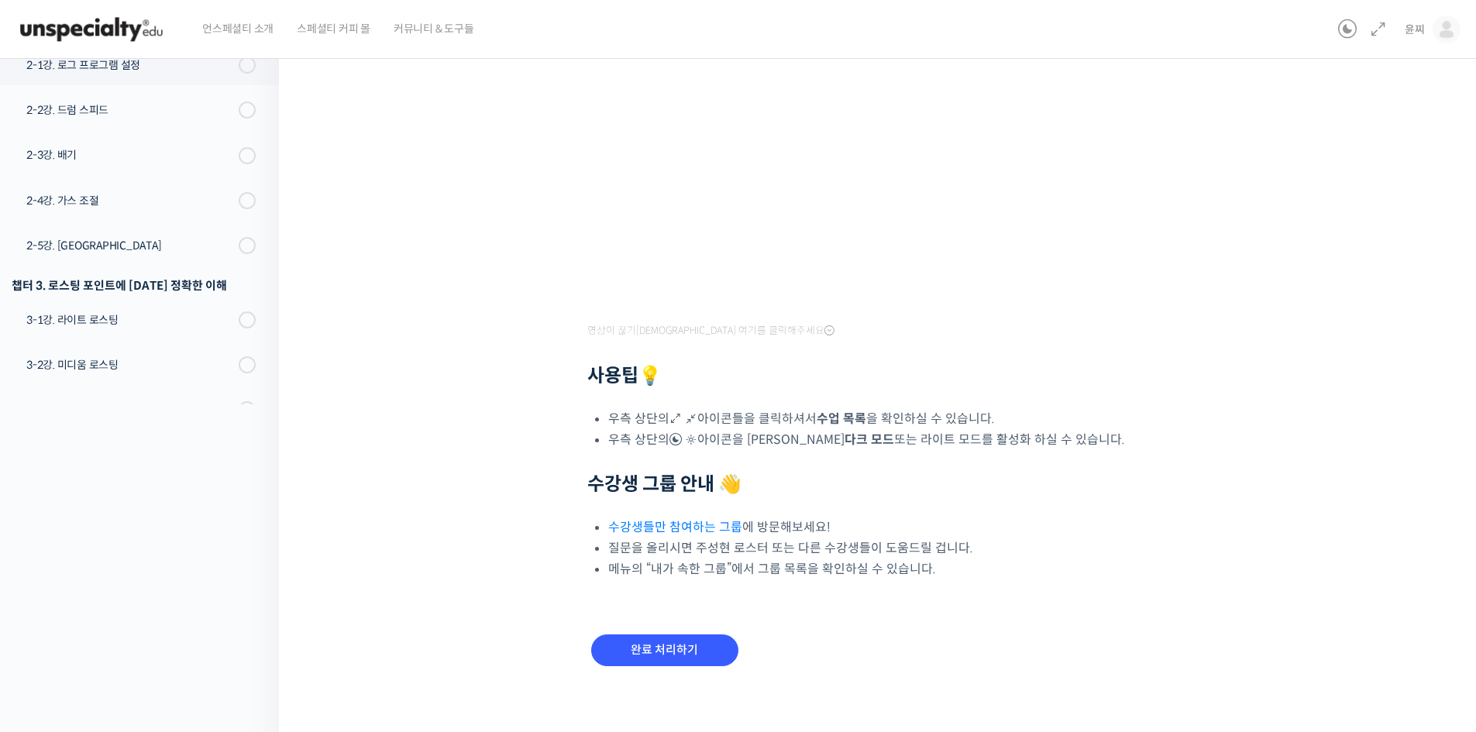
scroll to position [322, 0]
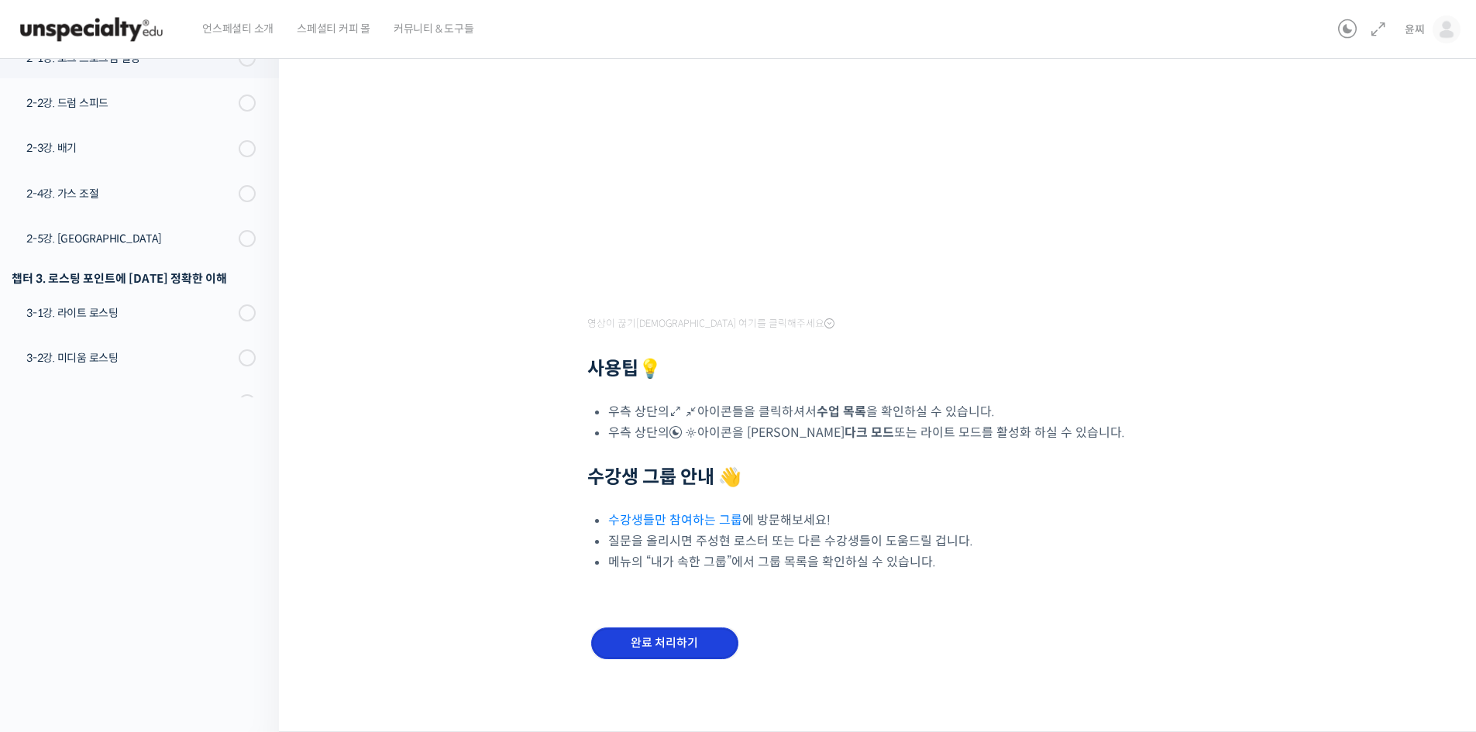
click at [694, 645] on input "완료 처리하기" at bounding box center [664, 644] width 147 height 32
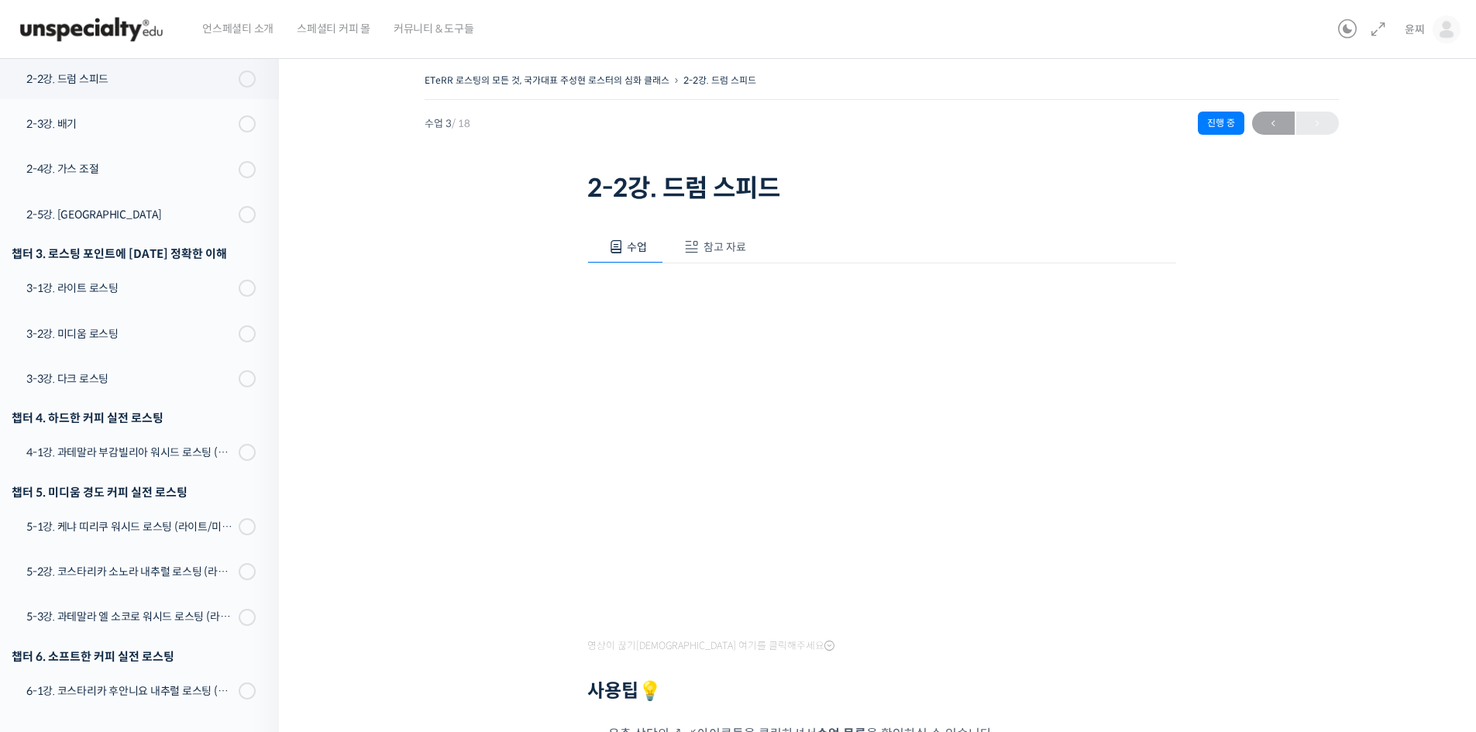
scroll to position [348, 0]
click at [733, 248] on span "참고 자료" at bounding box center [724, 247] width 43 height 14
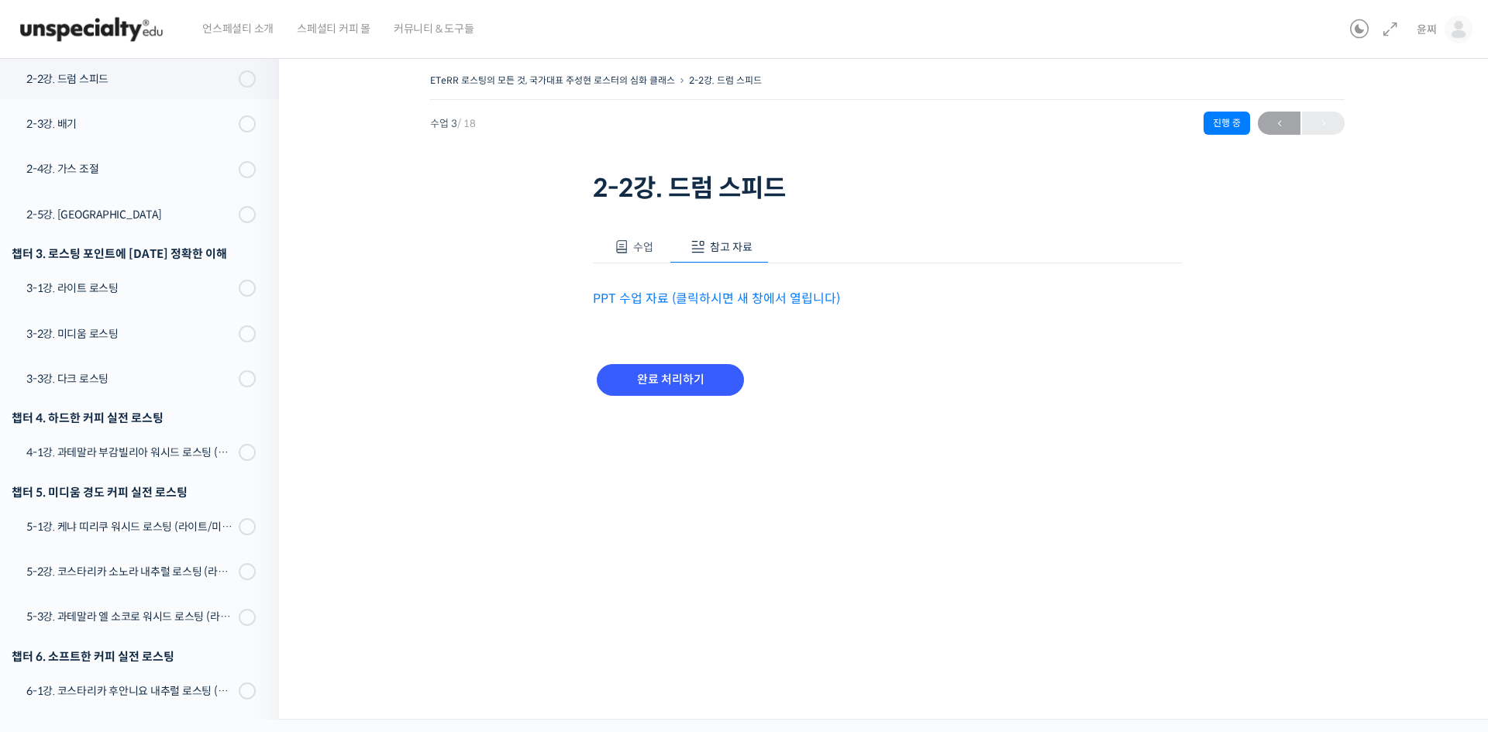
click at [676, 302] on link "PPT 수업 자료 (클릭하시면 새 창에서 열립니다)" at bounding box center [716, 299] width 247 height 16
click at [626, 248] on span at bounding box center [621, 246] width 15 height 15
